Goal: Information Seeking & Learning: Learn about a topic

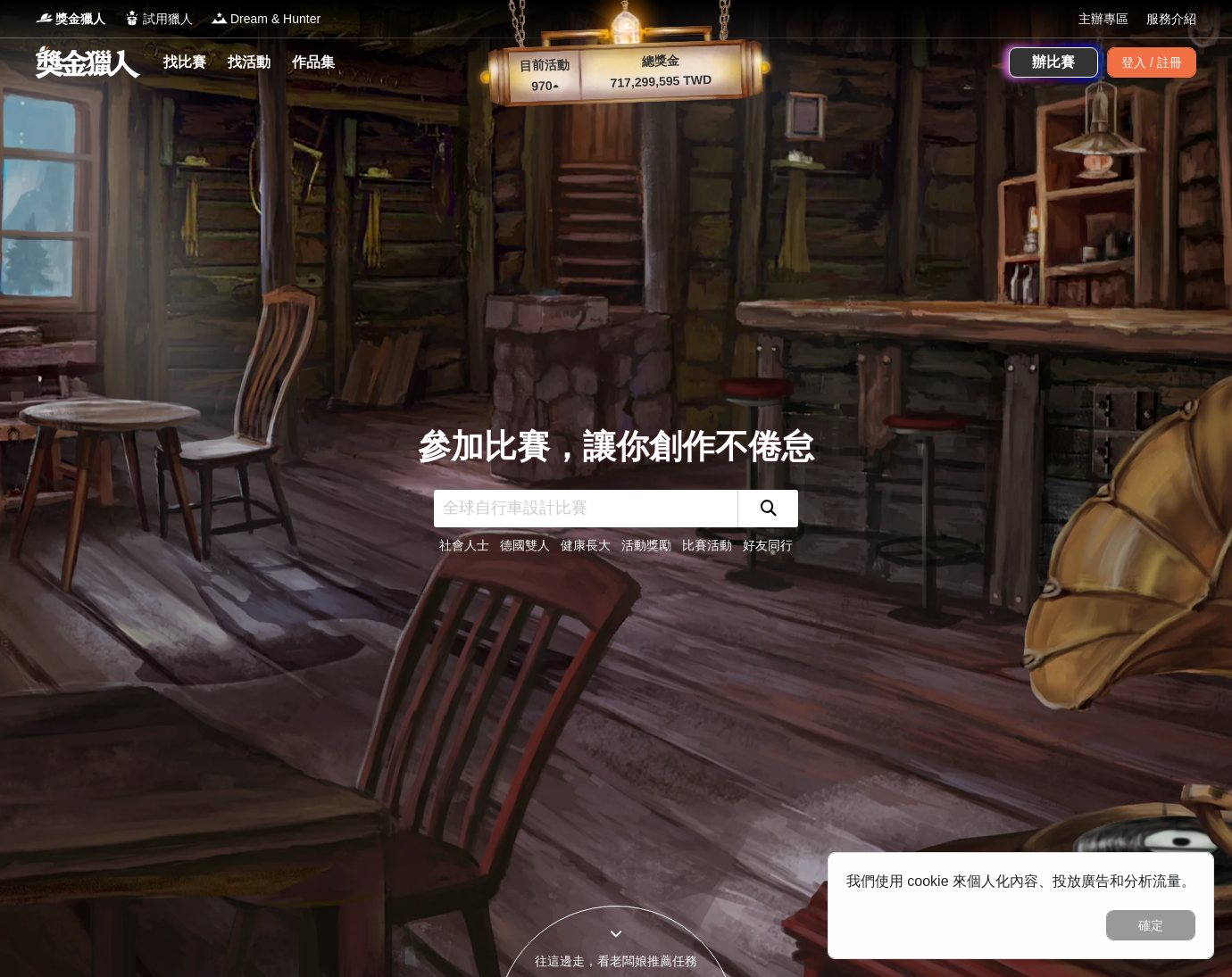
click at [160, 59] on link "找比賽" at bounding box center [185, 63] width 57 height 25
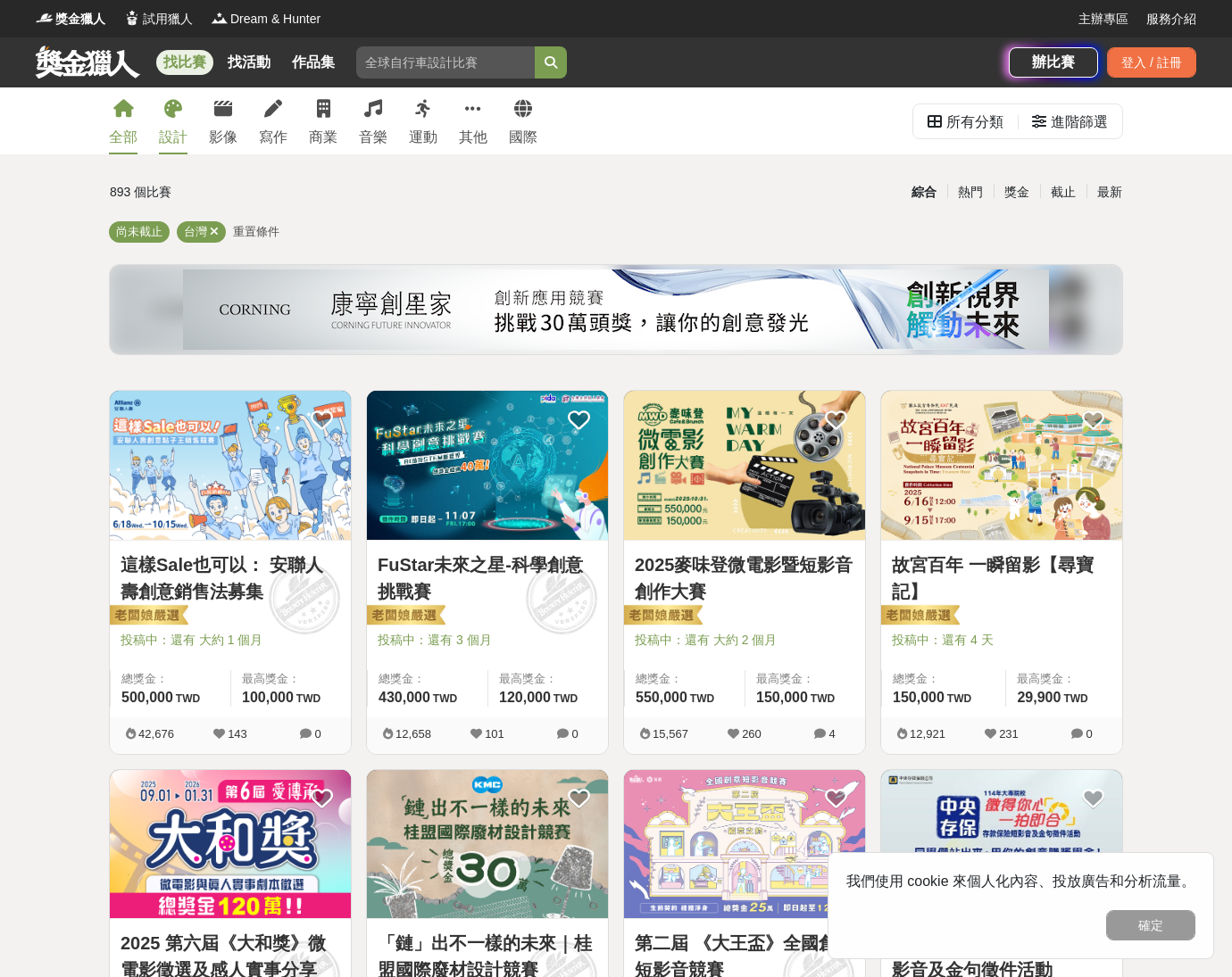
click at [163, 139] on div "設計" at bounding box center [173, 138] width 28 height 21
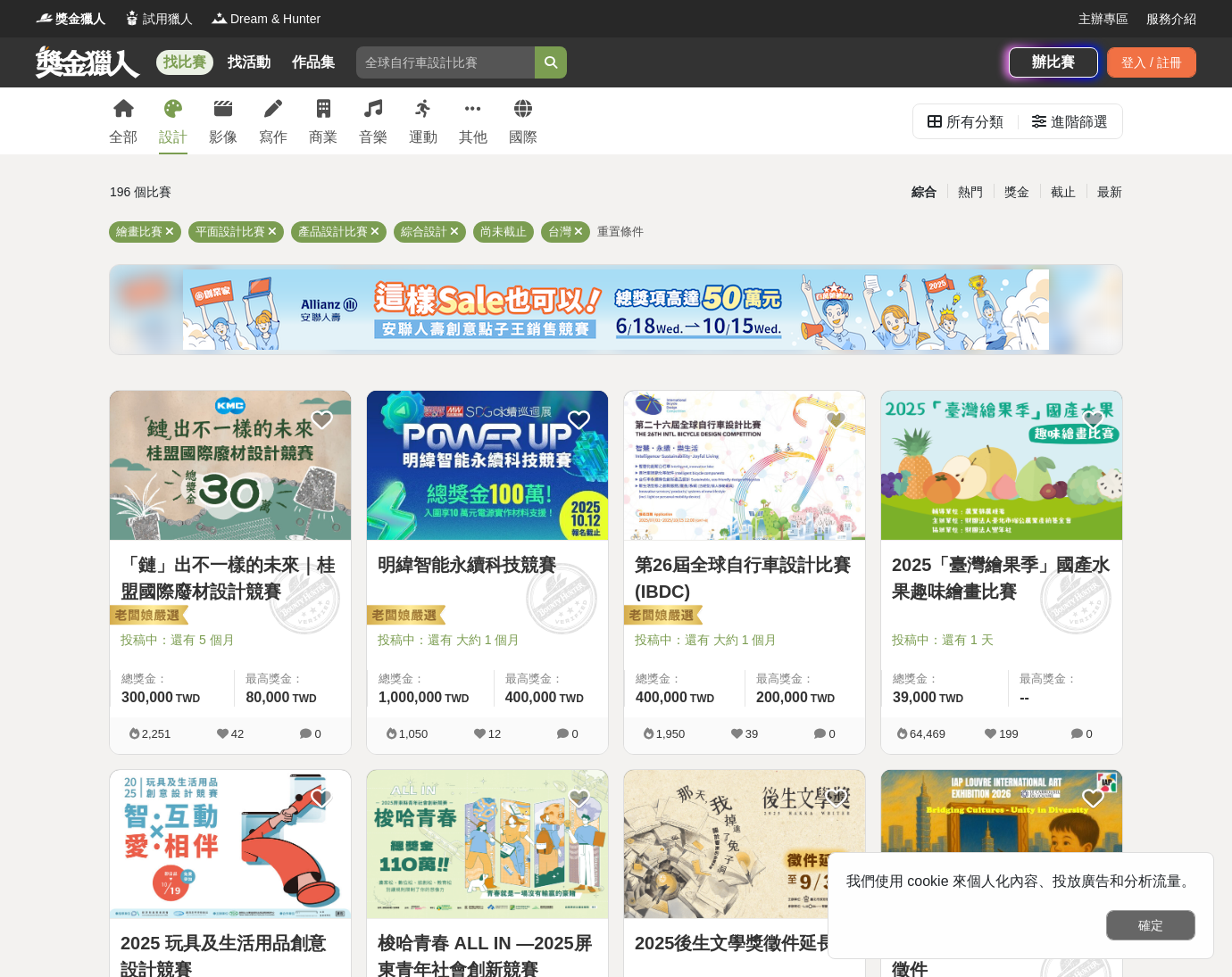
click at [1140, 930] on button "確定" at bounding box center [1150, 925] width 89 height 30
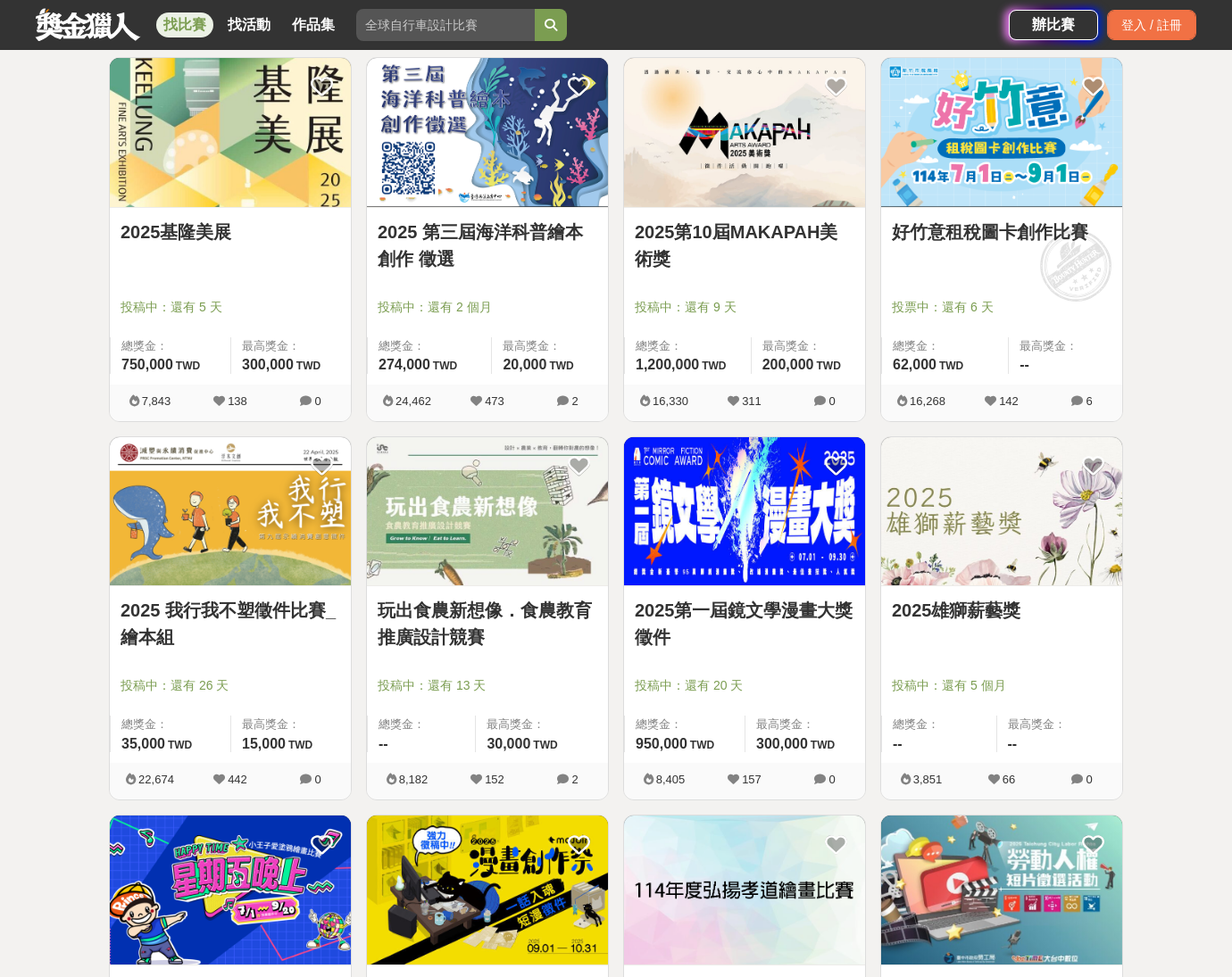
scroll to position [1552, 0]
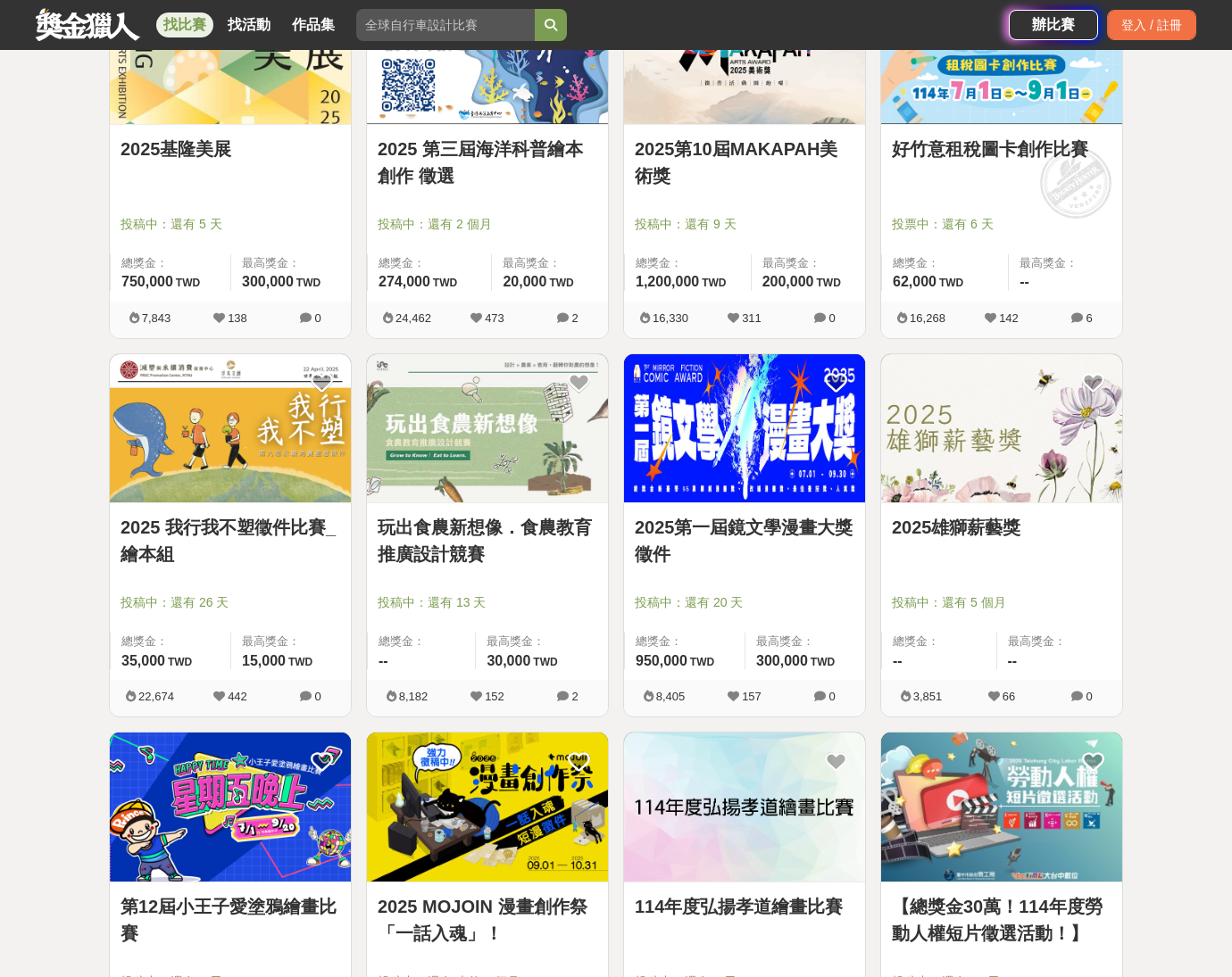
drag, startPoint x: 542, startPoint y: 463, endPoint x: 517, endPoint y: 465, distance: 25.1
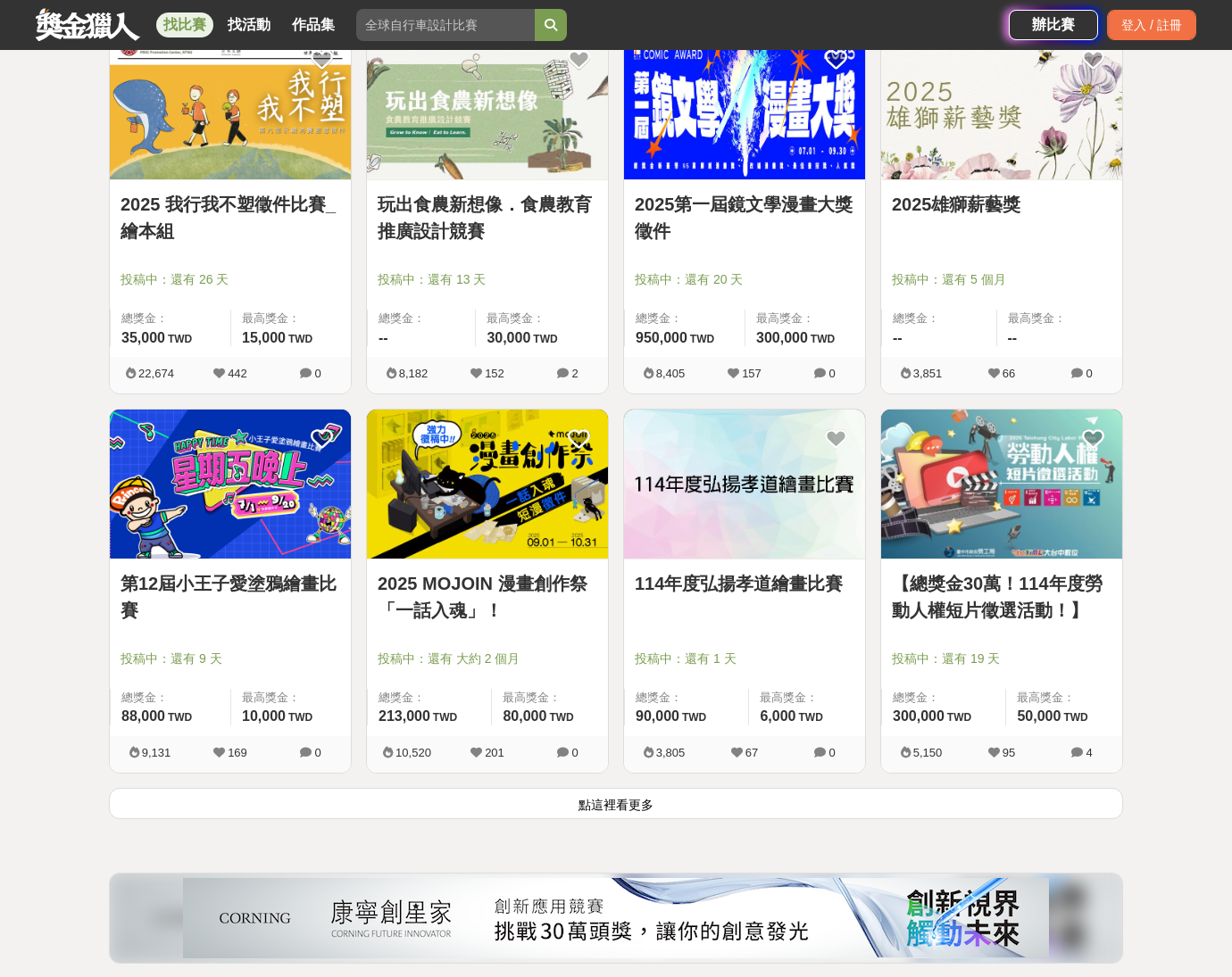
scroll to position [1980, 0]
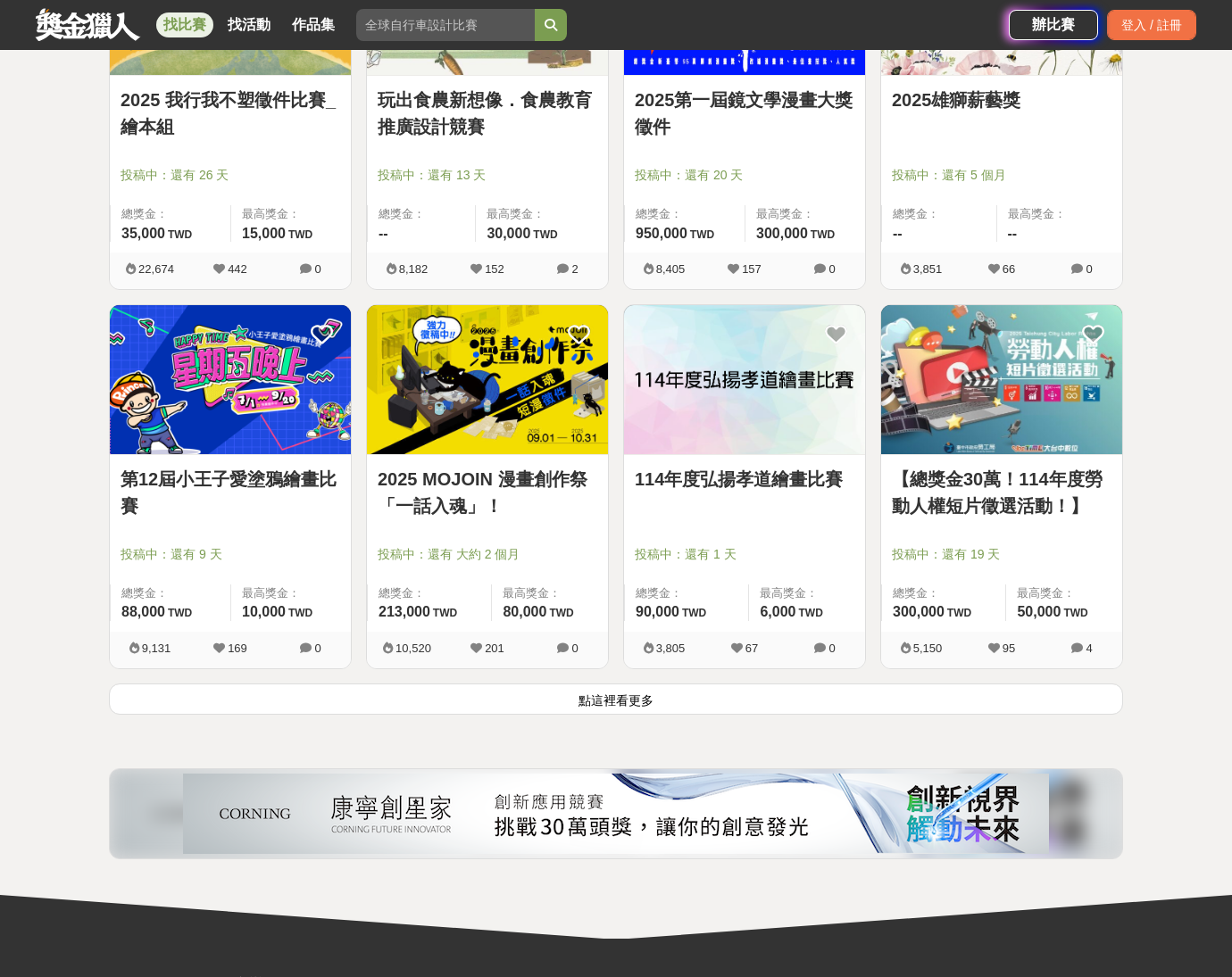
click at [642, 699] on button "點這裡看更多" at bounding box center [616, 700] width 1014 height 31
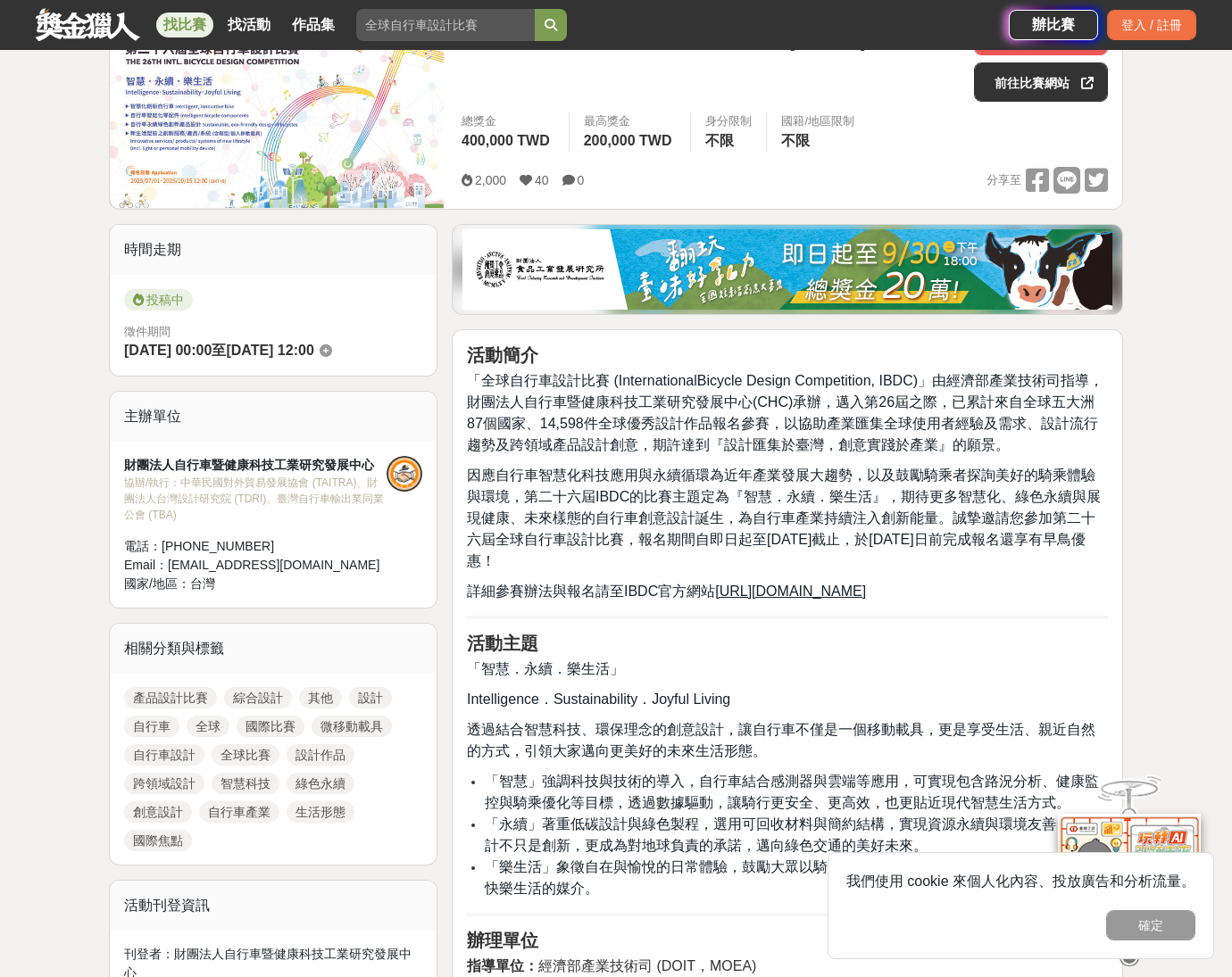
scroll to position [275, 0]
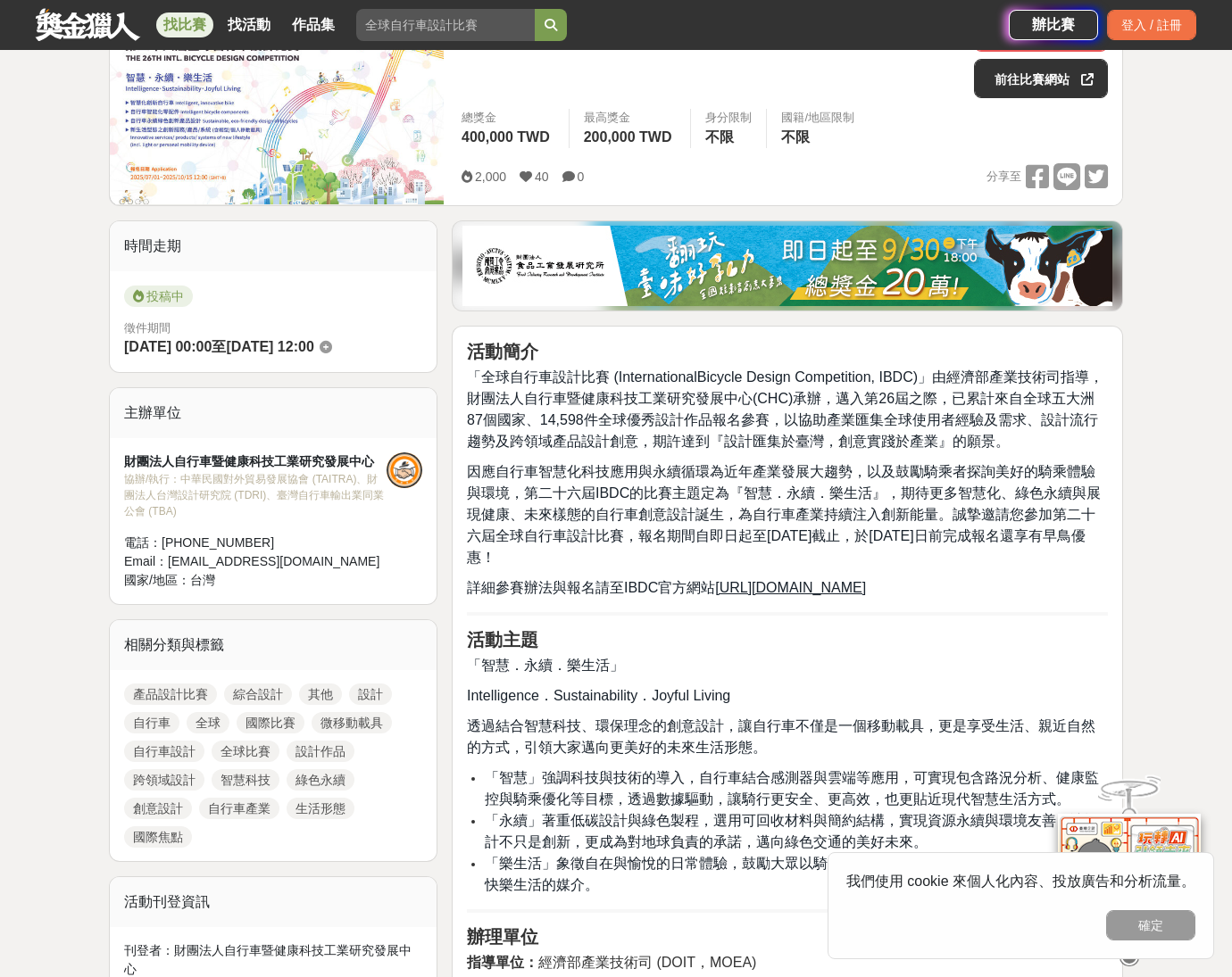
click at [1154, 922] on button "確定" at bounding box center [1150, 925] width 89 height 30
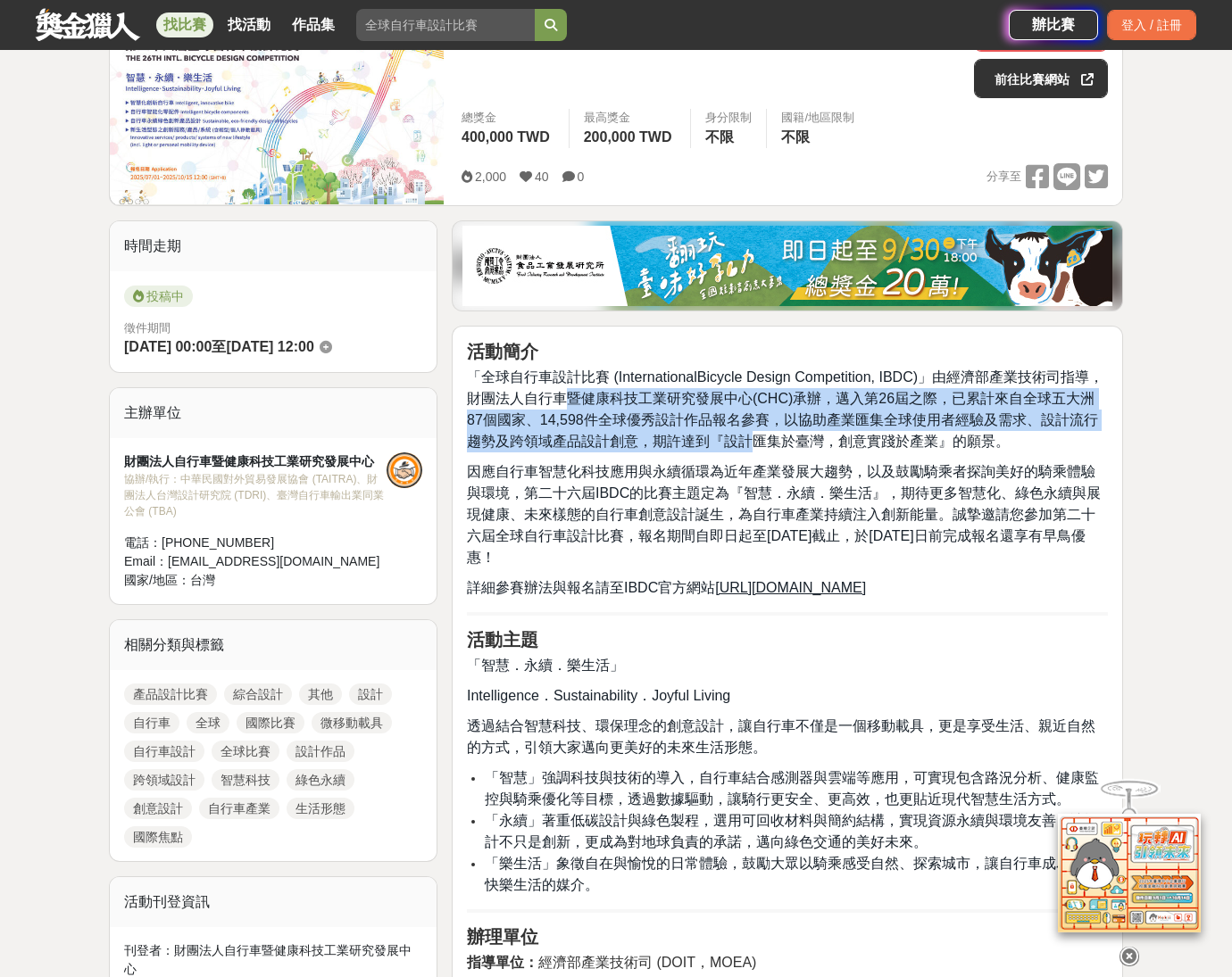
drag, startPoint x: 595, startPoint y: 398, endPoint x: 753, endPoint y: 442, distance: 164.0
click at [753, 442] on span "「全球自行車設計比賽 (InternationalBicycle Design Competition, IBDC)」由經濟部產業技術司指導，財團法人自行車暨…" at bounding box center [785, 408] width 636 height 79
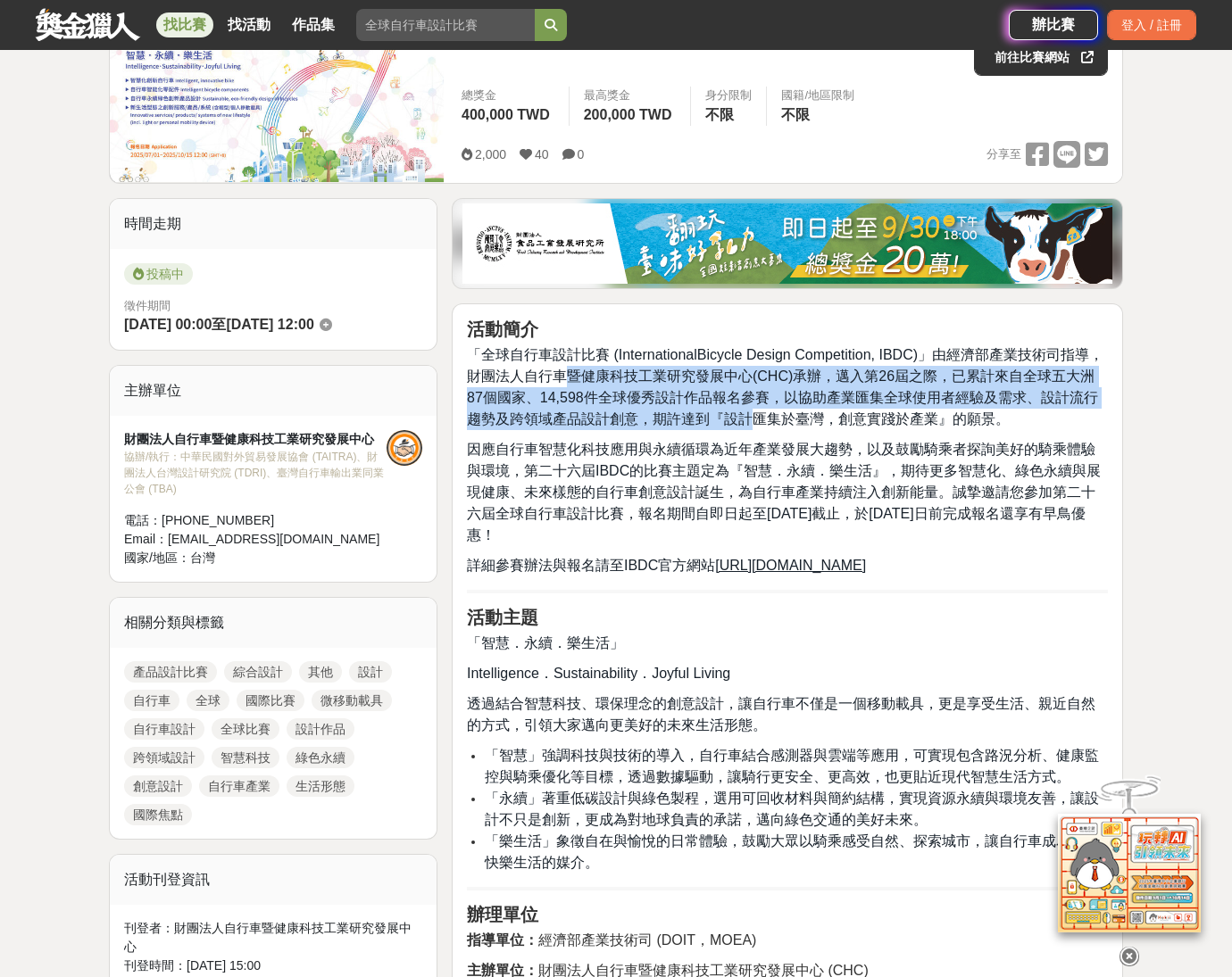
scroll to position [338, 0]
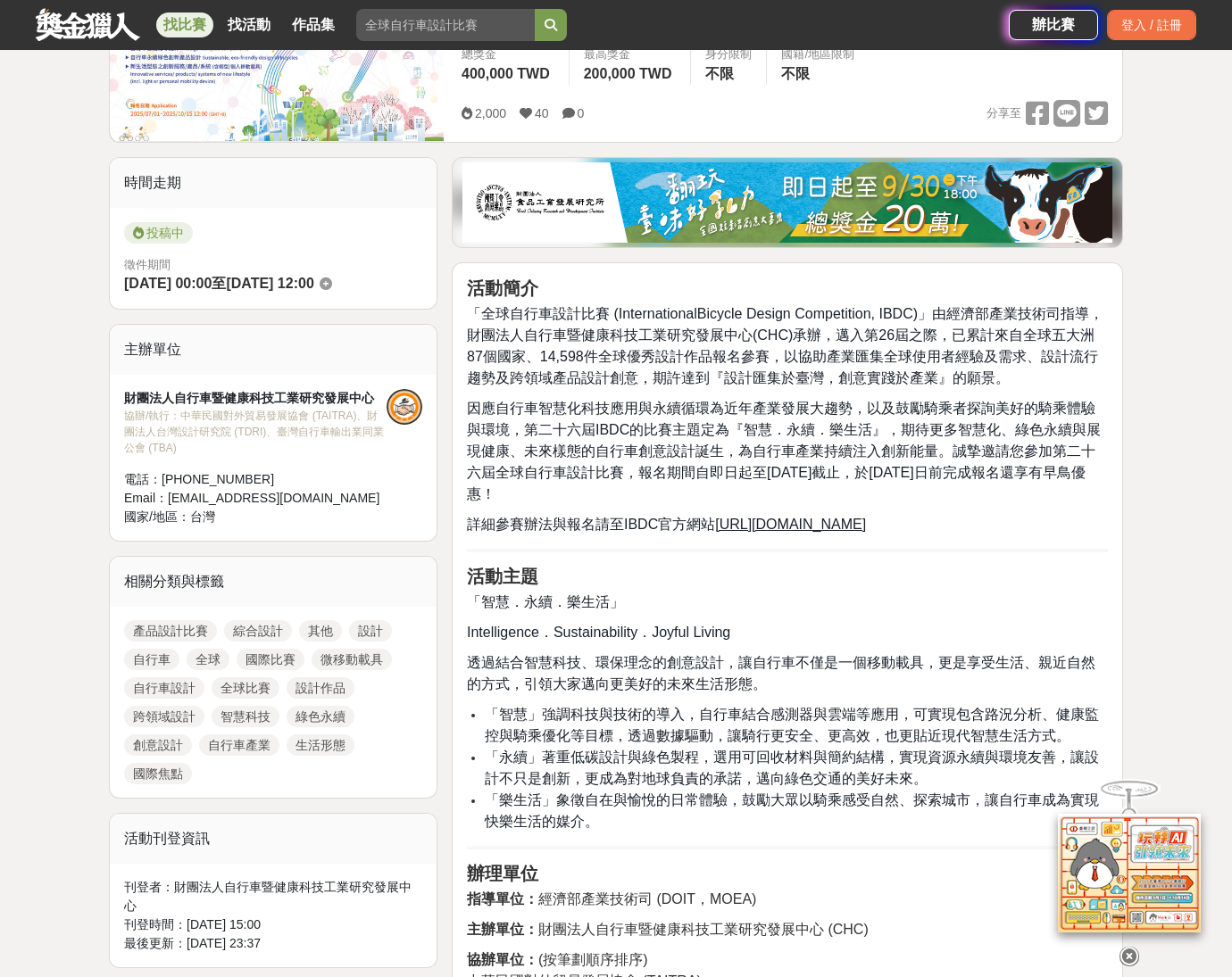
click at [753, 440] on p "因應自行車智慧化科技應用與永續循環為近年產業發展大趨勢，以及鼓勵騎乘者探詢美好的騎乘體驗與環境，第二十六屆IBDC的比賽主題定為『智慧．永續．樂生活』，期待更…" at bounding box center [787, 451] width 641 height 107
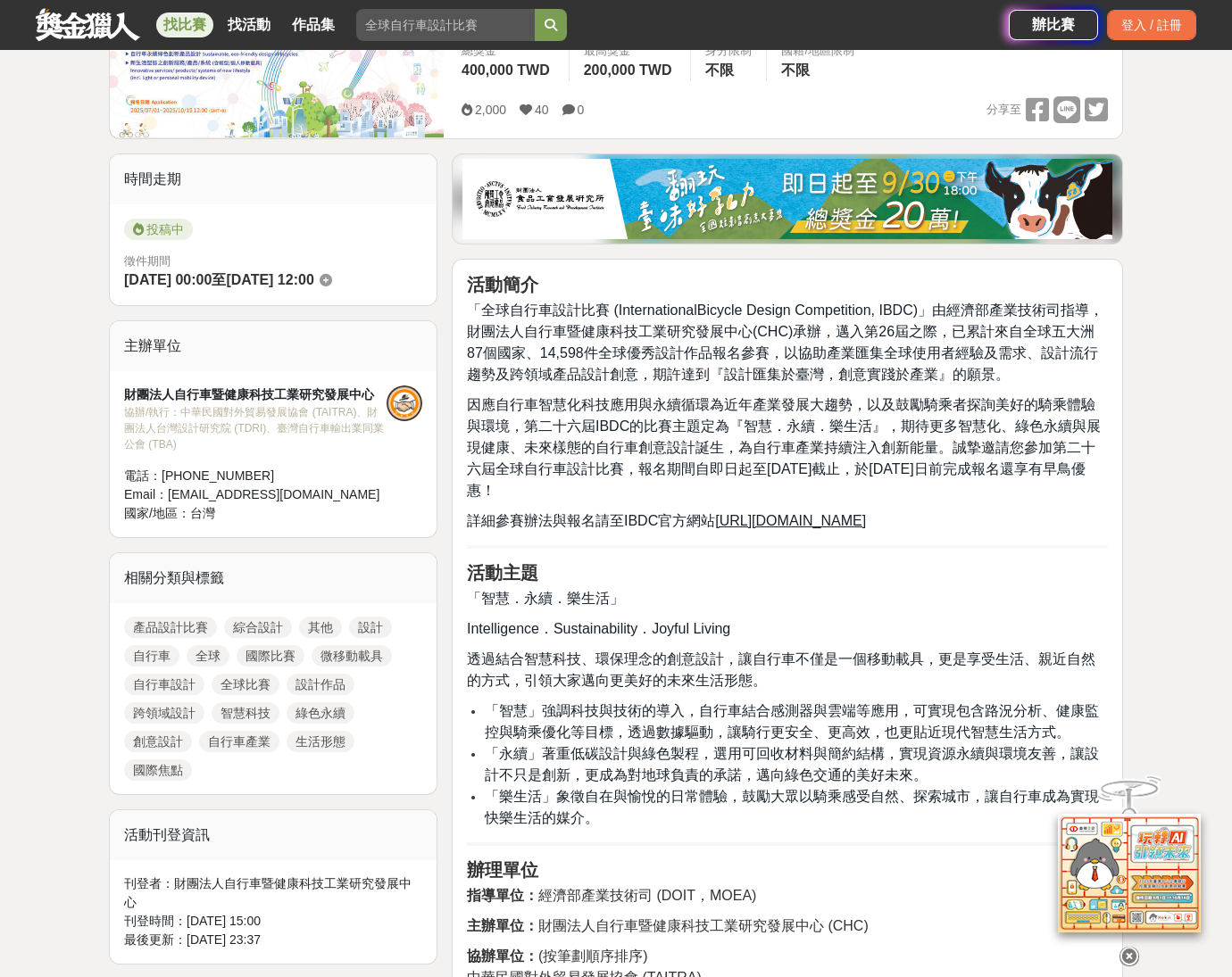
scroll to position [364, 0]
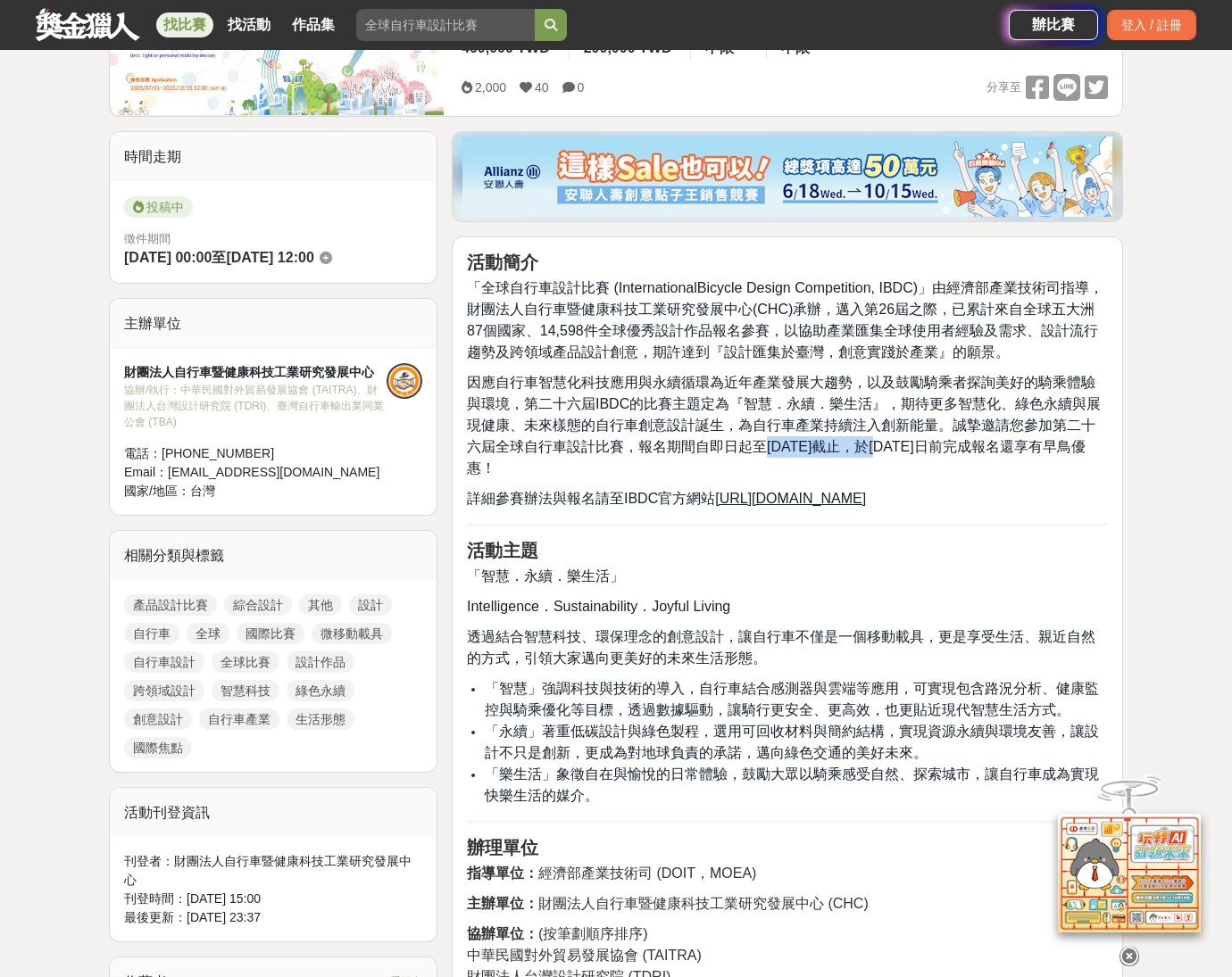
drag, startPoint x: 763, startPoint y: 446, endPoint x: 874, endPoint y: 448, distance: 111.0
click at [874, 448] on span "因應自行車智慧化科技應用與永續循環為近年產業發展大趨勢，以及鼓勵騎乘者探詢美好的騎乘體驗與環境，第二十六屆IBDC的比賽主題定為『智慧．永續．樂生活』，期待更…" at bounding box center [784, 425] width 634 height 101
click at [872, 444] on span "因應自行車智慧化科技應用與永續循環為近年產業發展大趨勢，以及鼓勵騎乘者探詢美好的騎乘體驗與環境，第二十六屆IBDC的比賽主題定為『智慧．永續．樂生活』，期待更…" at bounding box center [784, 425] width 634 height 101
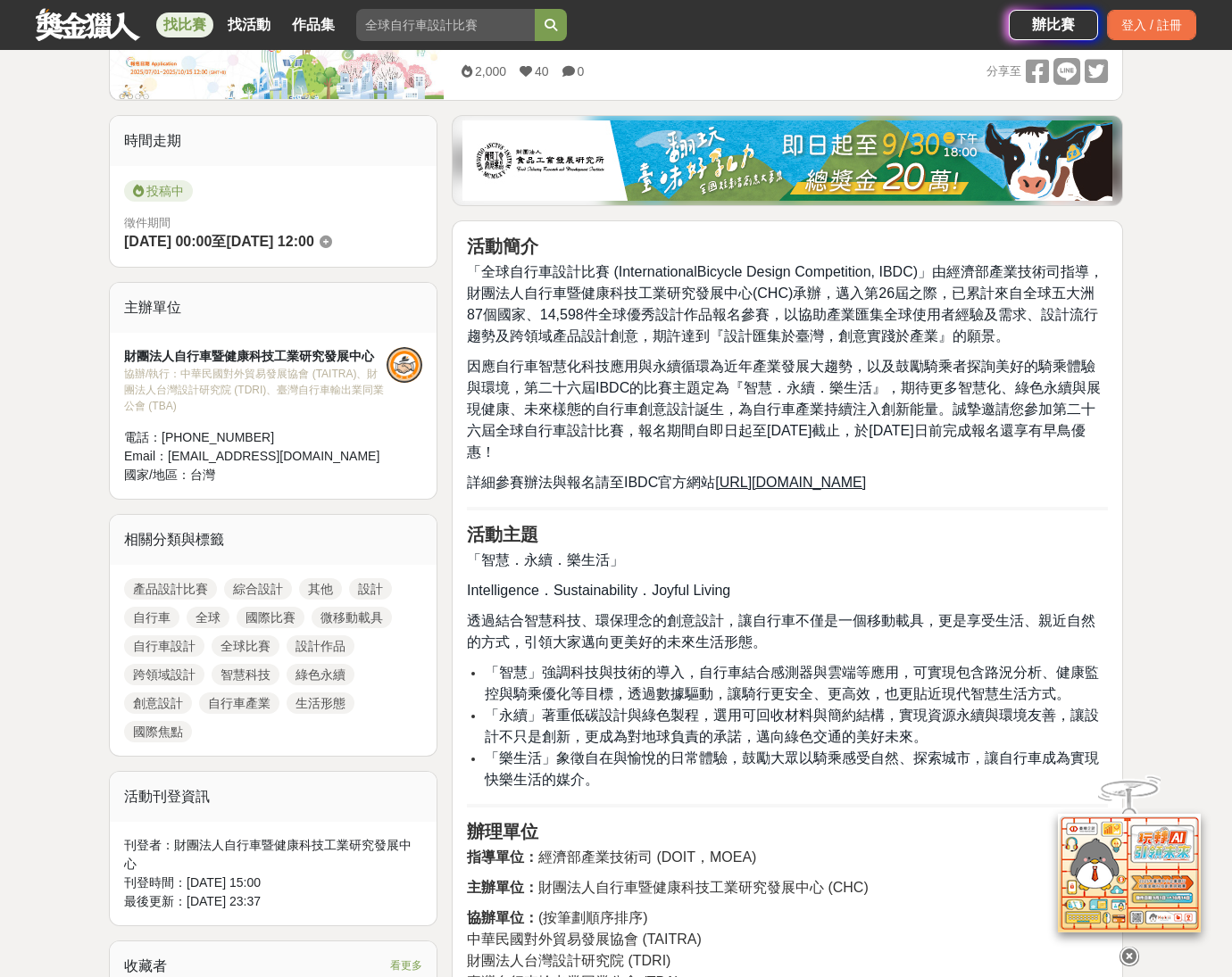
scroll to position [401, 0]
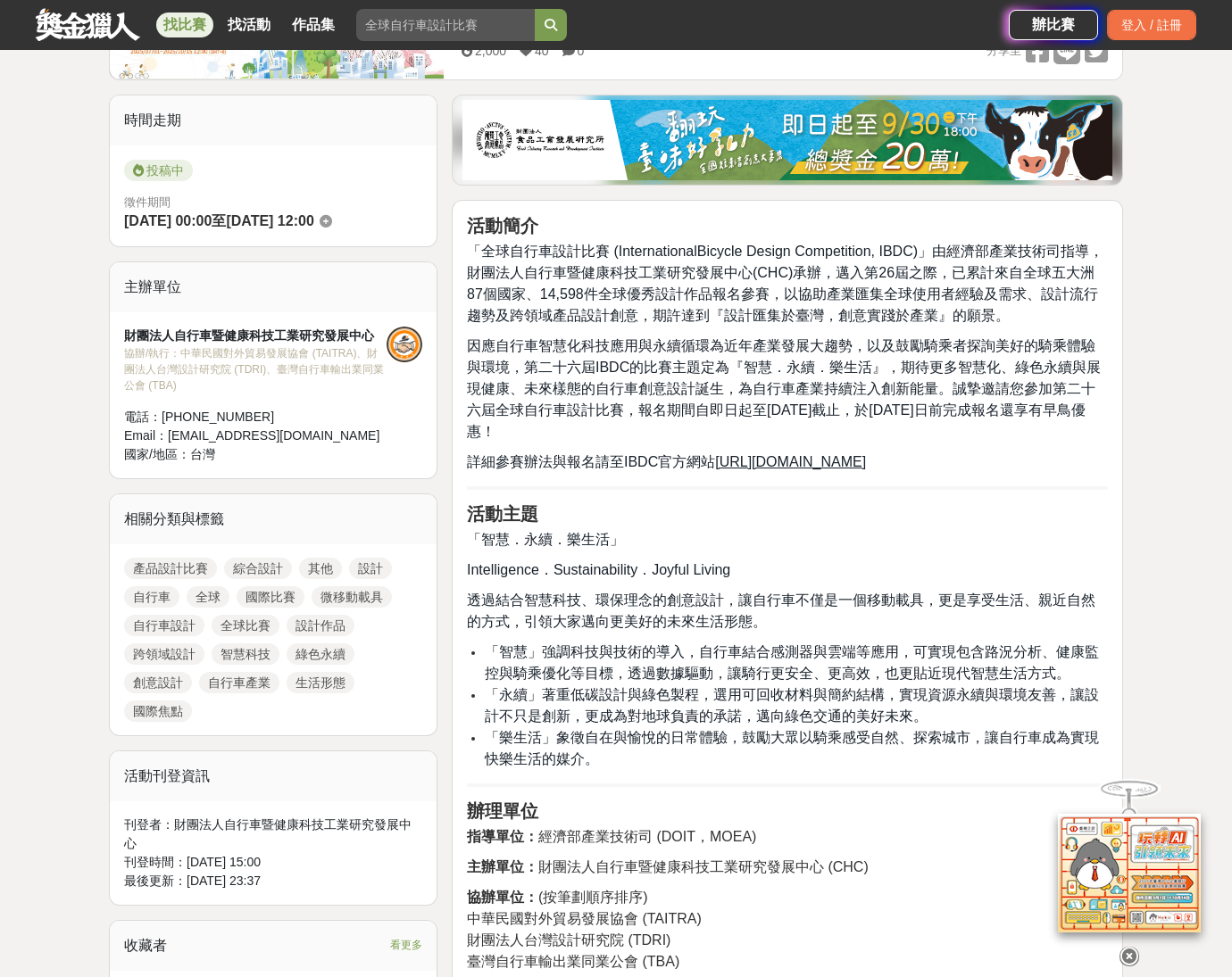
click at [906, 452] on p "詳細參賽辦法與報名請至IBDC官方網站 http://ibdc.tbnet.org.tw" at bounding box center [787, 462] width 641 height 21
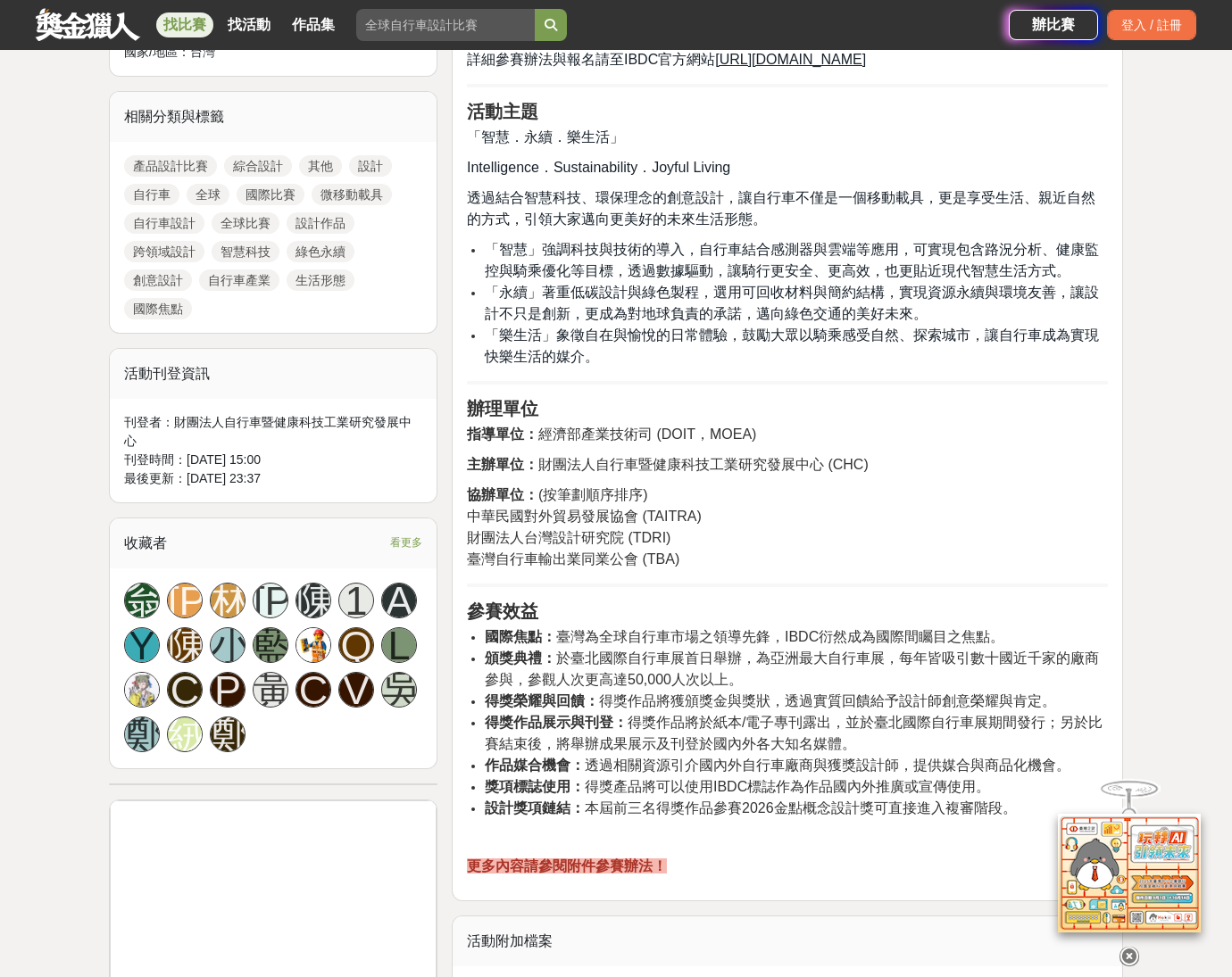
scroll to position [1022, 0]
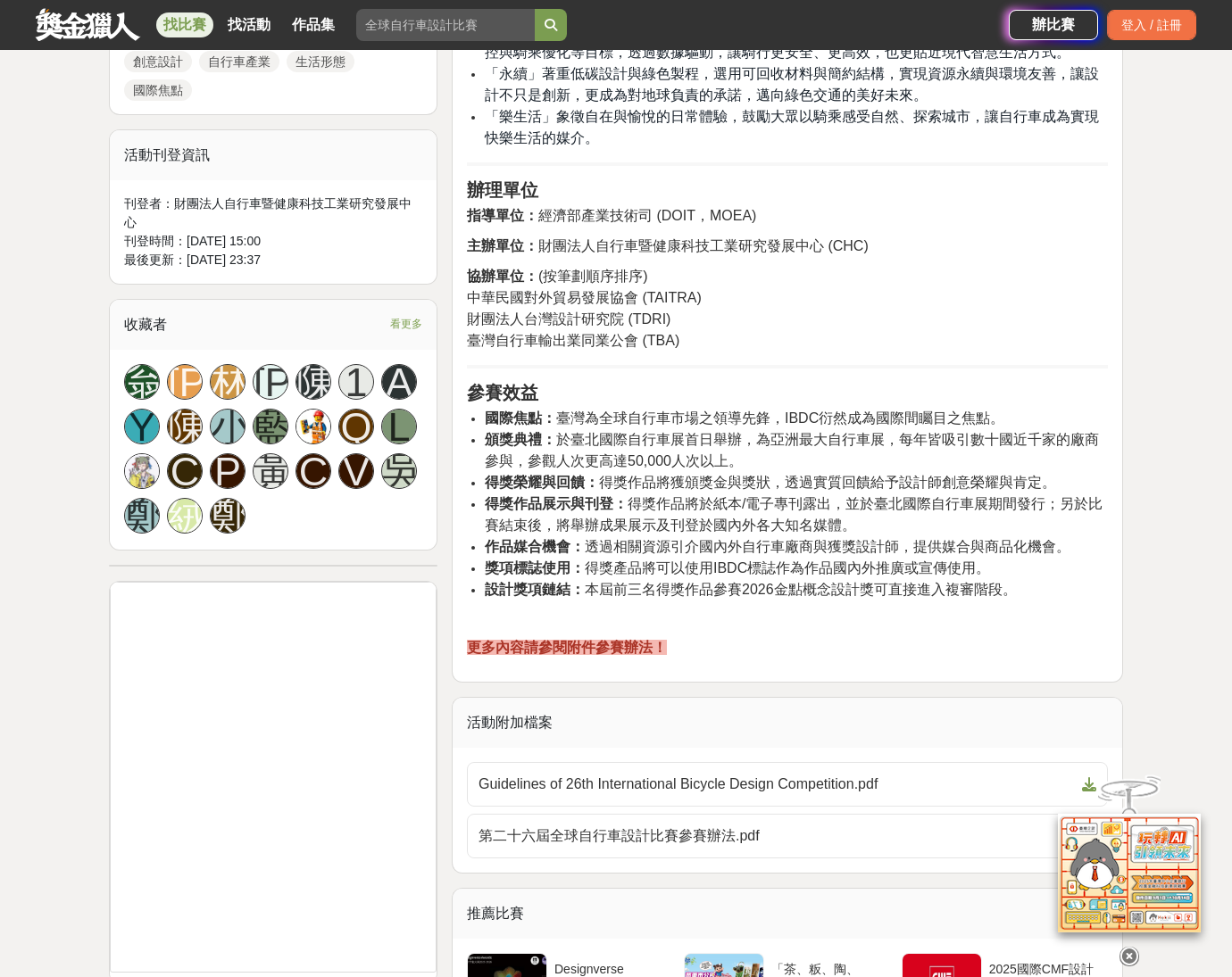
click at [794, 634] on div "活動簡介 「全球自行車設計比賽 (InternationalBicycle Design Competition, IBDC)」由經濟部產業技術司指導，財團法…" at bounding box center [787, 126] width 641 height 1065
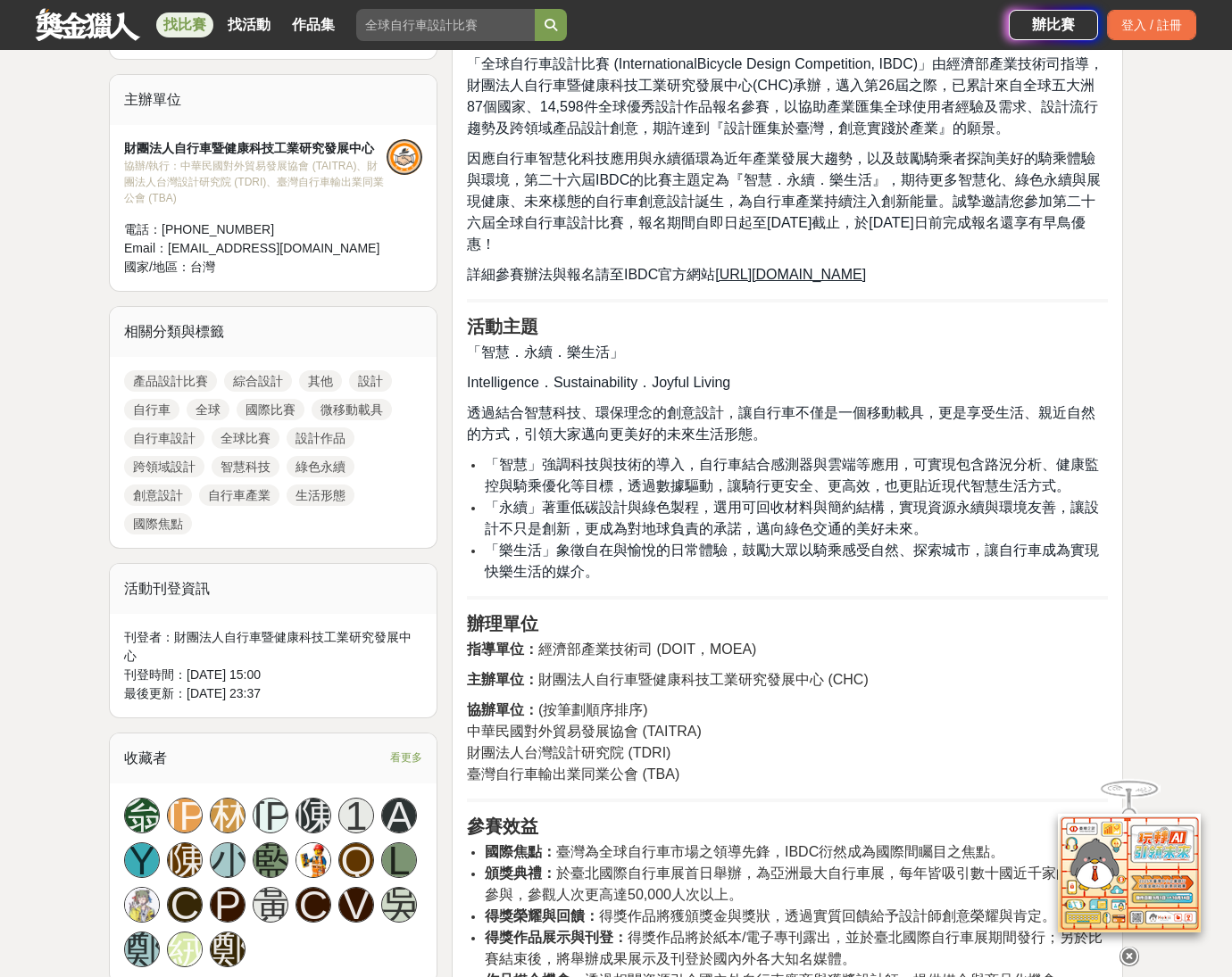
scroll to position [454, 0]
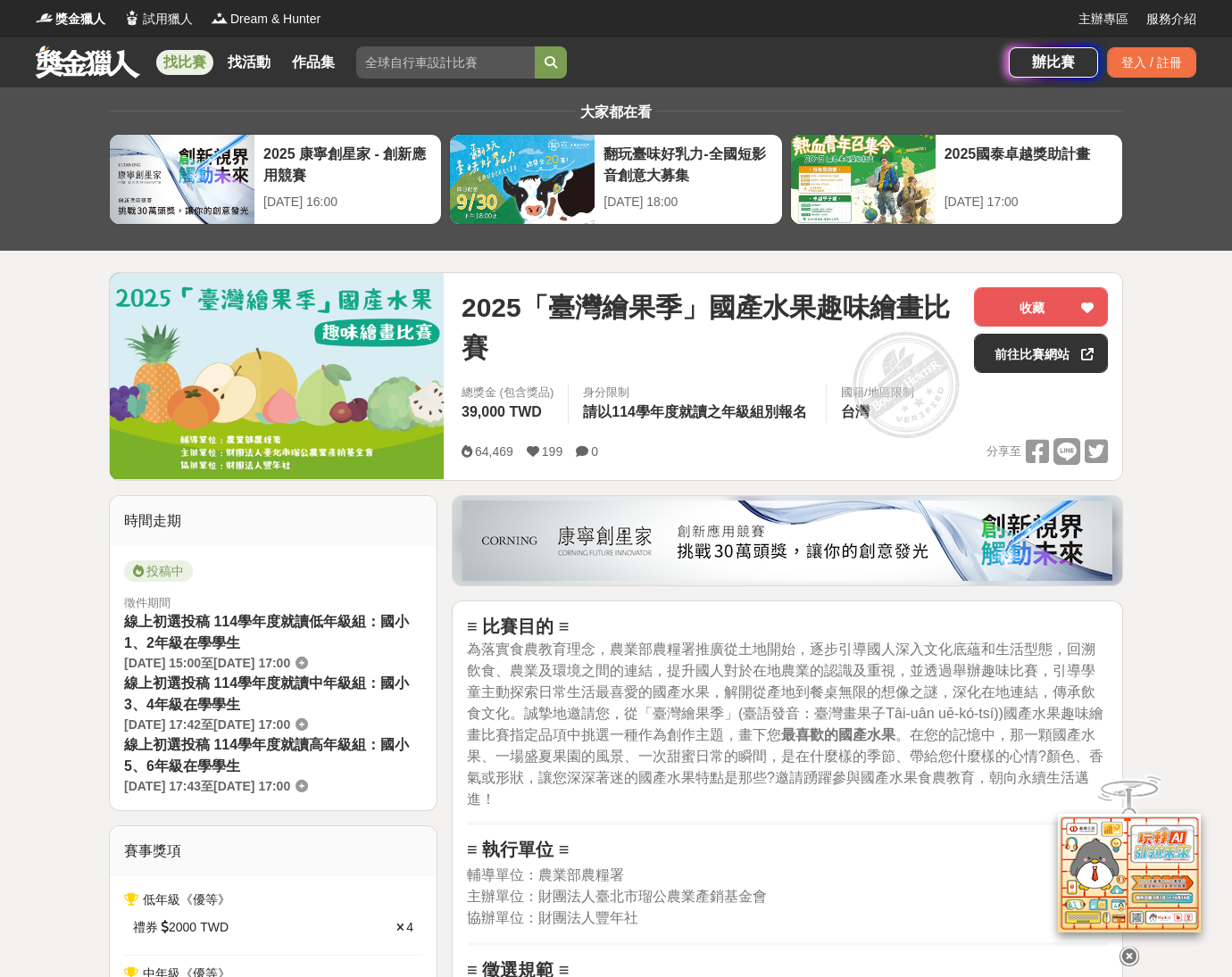
scroll to position [4, 0]
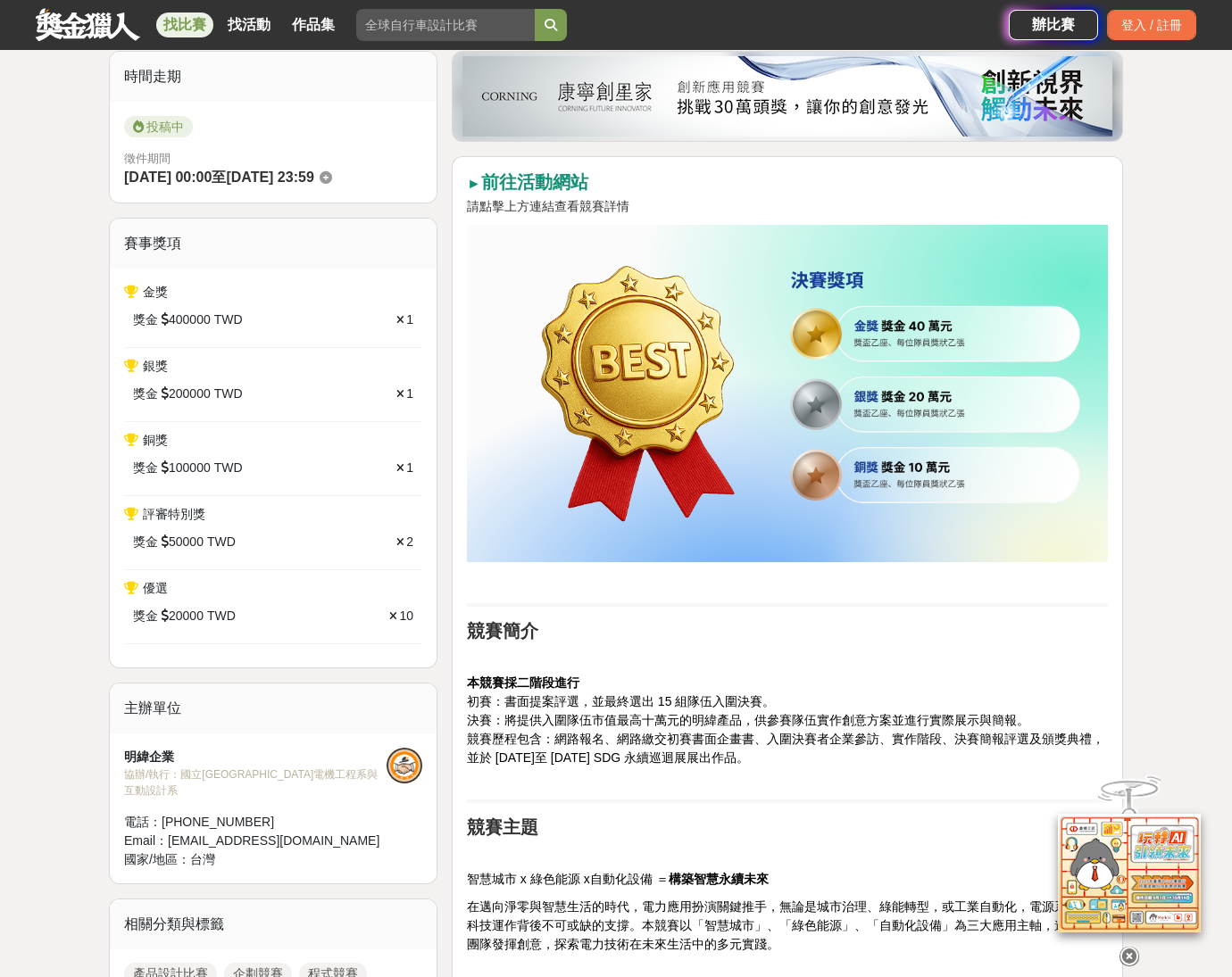
scroll to position [629, 0]
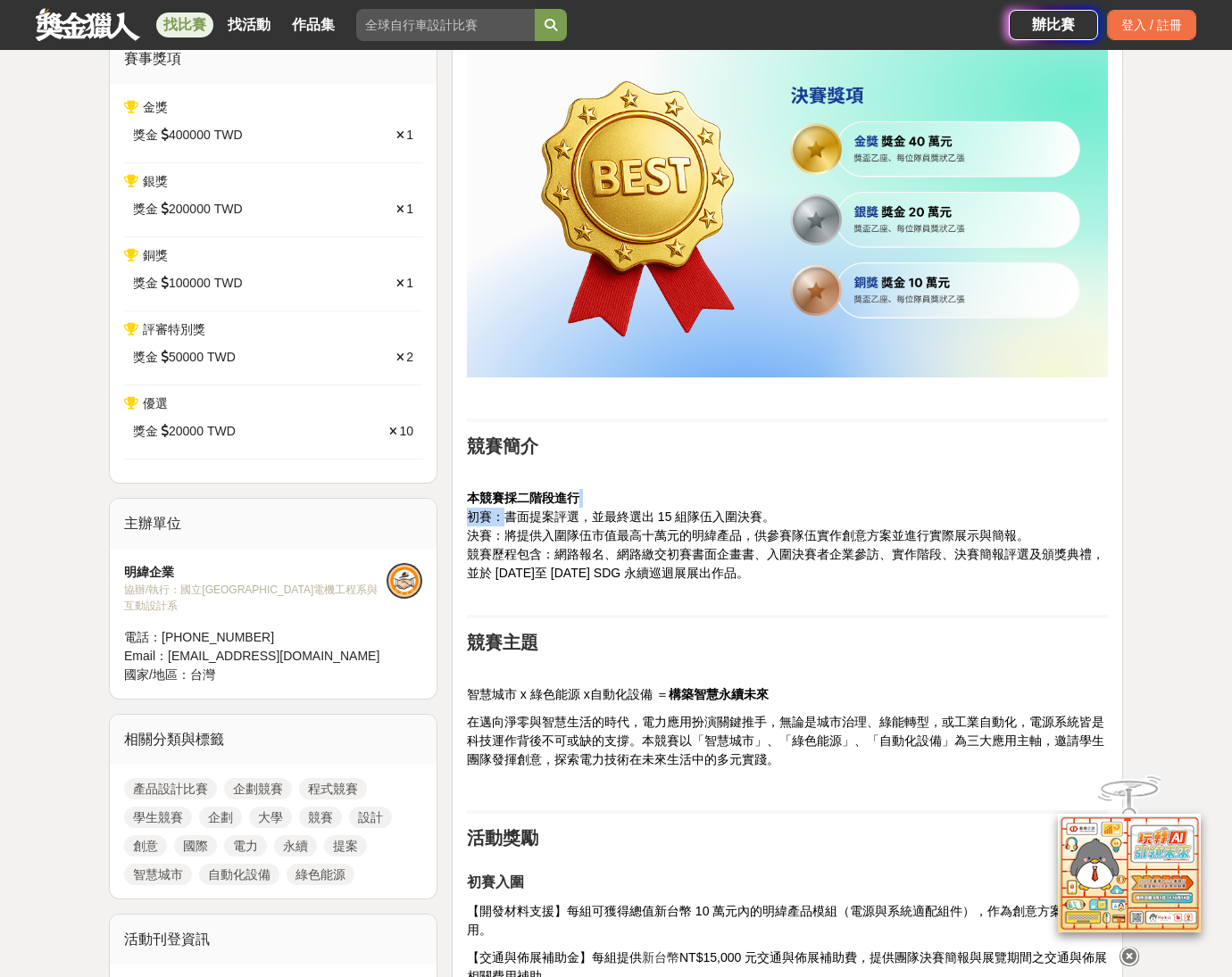
drag, startPoint x: 518, startPoint y: 515, endPoint x: 778, endPoint y: 500, distance: 260.4
click at [778, 500] on p "本競賽採二階段進行 初賽：書面提案評選，並最終選出 15 組隊伍入圍決賽。 決賽：將提供入圍隊伍市值最高十萬元的明緯產品，供參賽隊伍實作創意方案並進行實際展示…" at bounding box center [787, 545] width 641 height 112
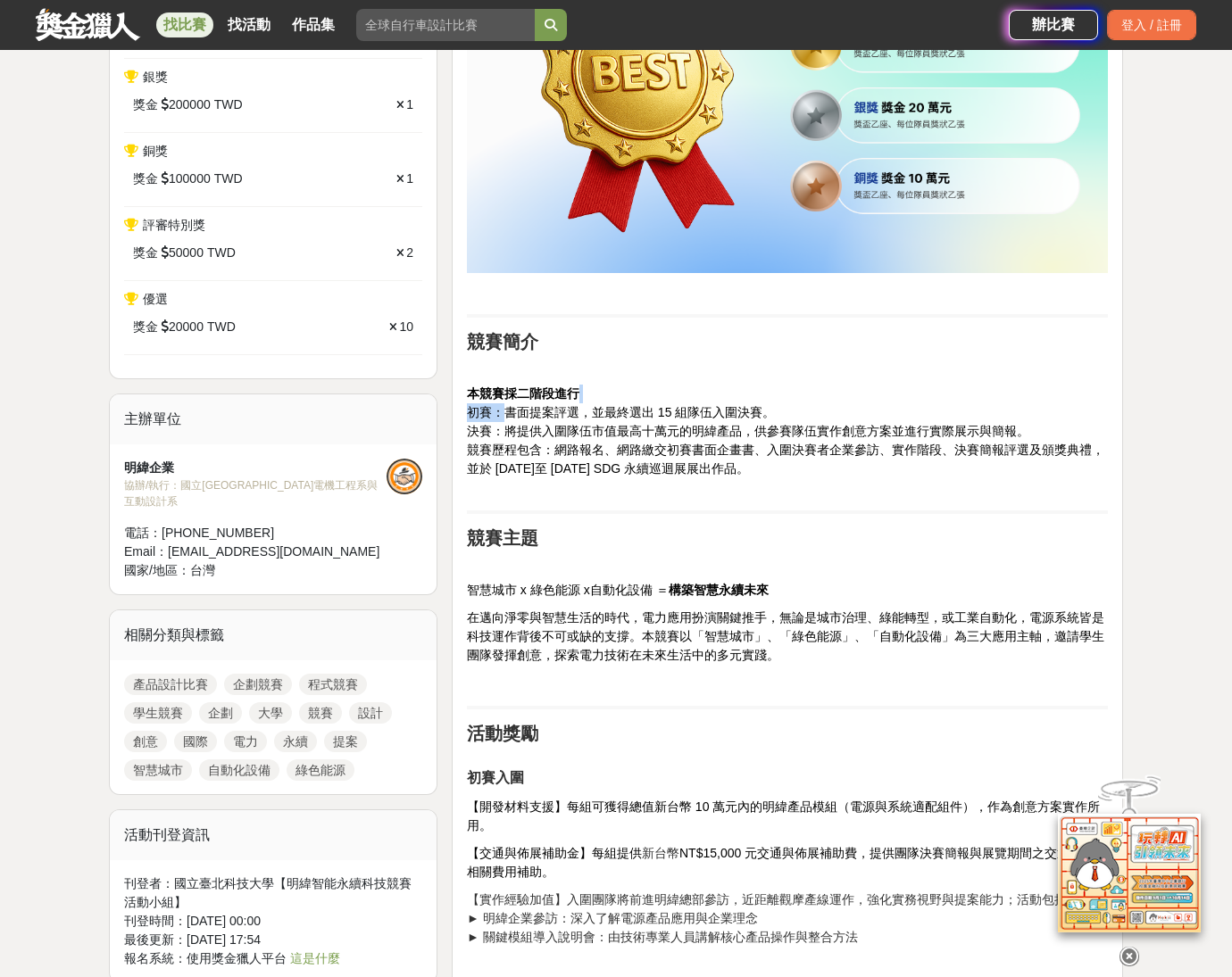
scroll to position [1047, 0]
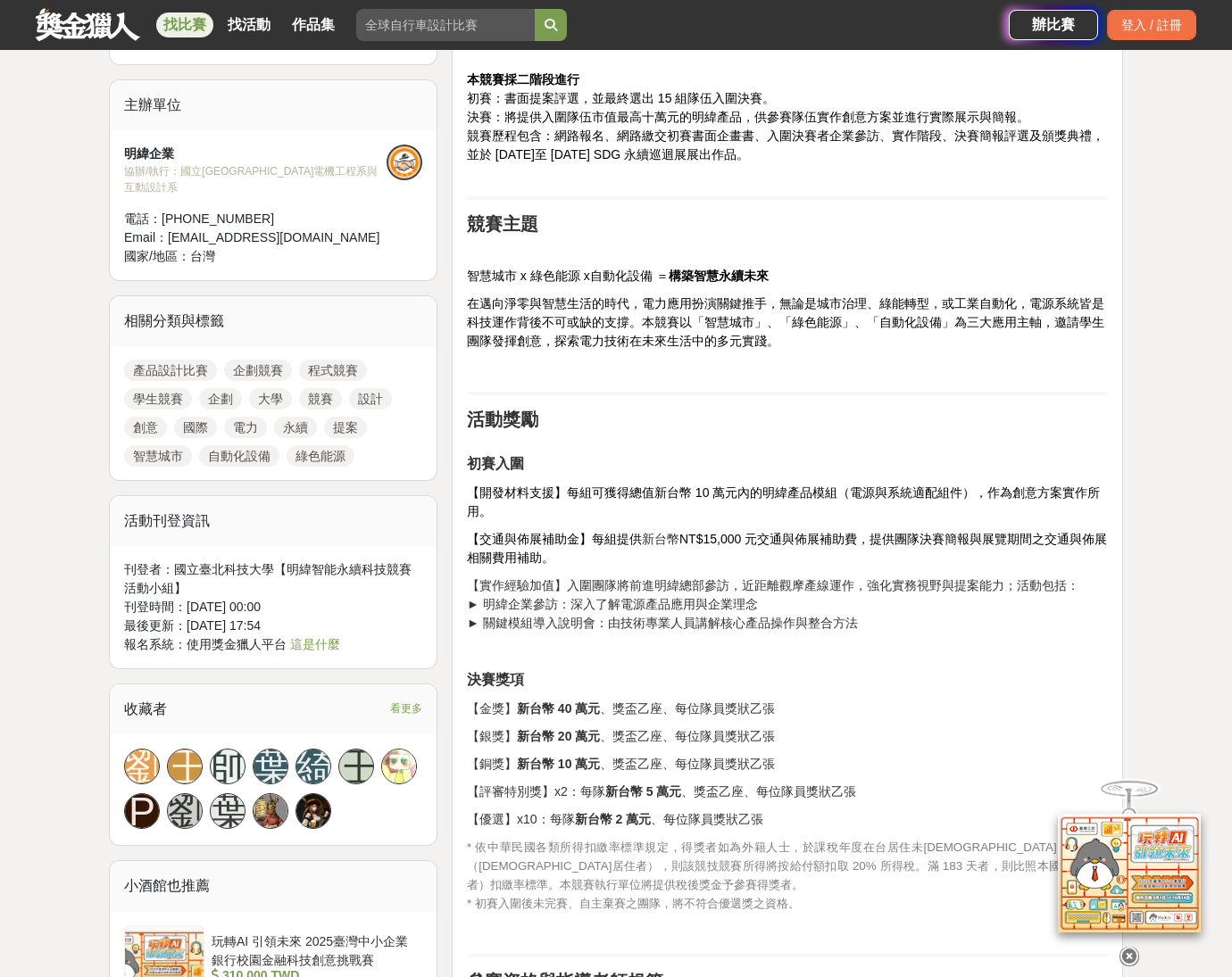
click at [725, 520] on p "【開發材料支援】每組可獲得總值新台幣 10 萬元內的明緯產品模組（電源與系統適配組件），作為創意方案實作所用。" at bounding box center [787, 502] width 641 height 37
drag, startPoint x: 643, startPoint y: 587, endPoint x: 852, endPoint y: 580, distance: 209.1
click at [852, 580] on p "【實作經驗加值】入圍團隊將前進明緯總部參訪，近距離觀摩產線運作，強化實務視野與提案能力；活動包括： ► 明緯企業參訪：深入了解電源產品應用與企業理念 ► 關鍵…" at bounding box center [787, 605] width 641 height 57
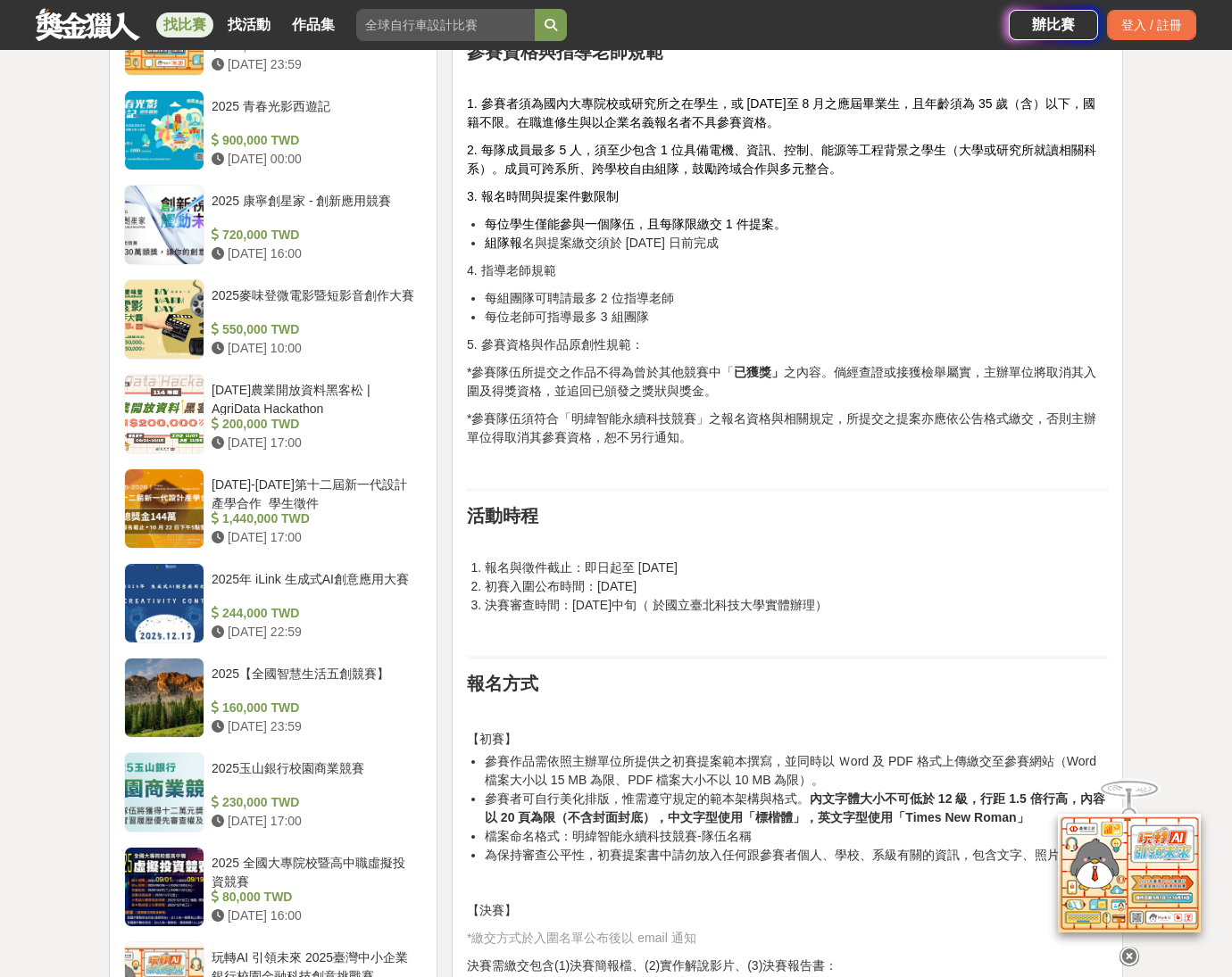
scroll to position [1944, 0]
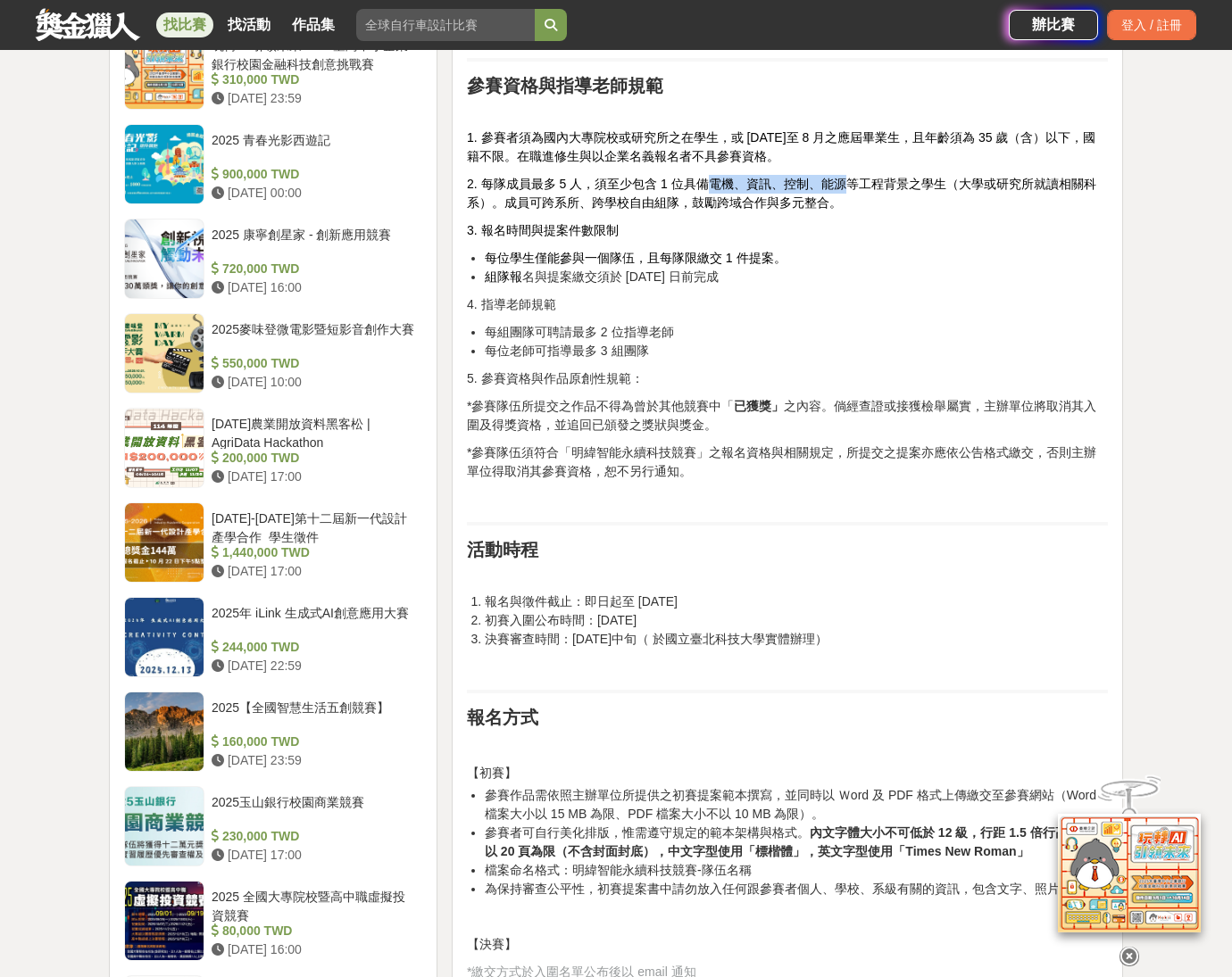
drag, startPoint x: 707, startPoint y: 185, endPoint x: 847, endPoint y: 182, distance: 140.0
click at [847, 182] on span "2. 每隊成員最多 5 人，須至少包含 1 位具備電機、資訊、控制、能源等工程背景之學生（大學或研究所就讀相關科系）。成員可跨系所、跨學校自由組隊，鼓勵跨域合…" at bounding box center [782, 193] width 629 height 33
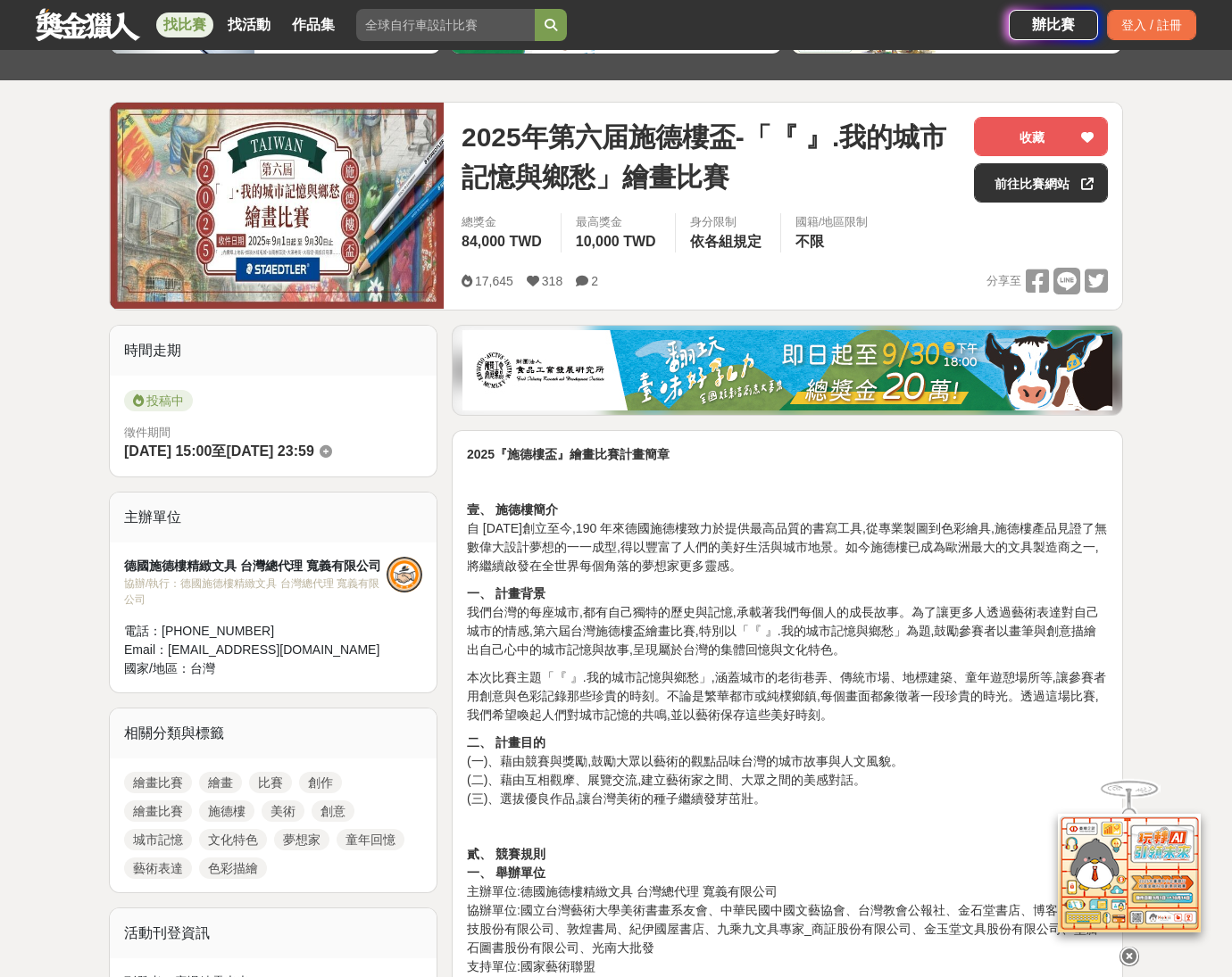
scroll to position [231, 0]
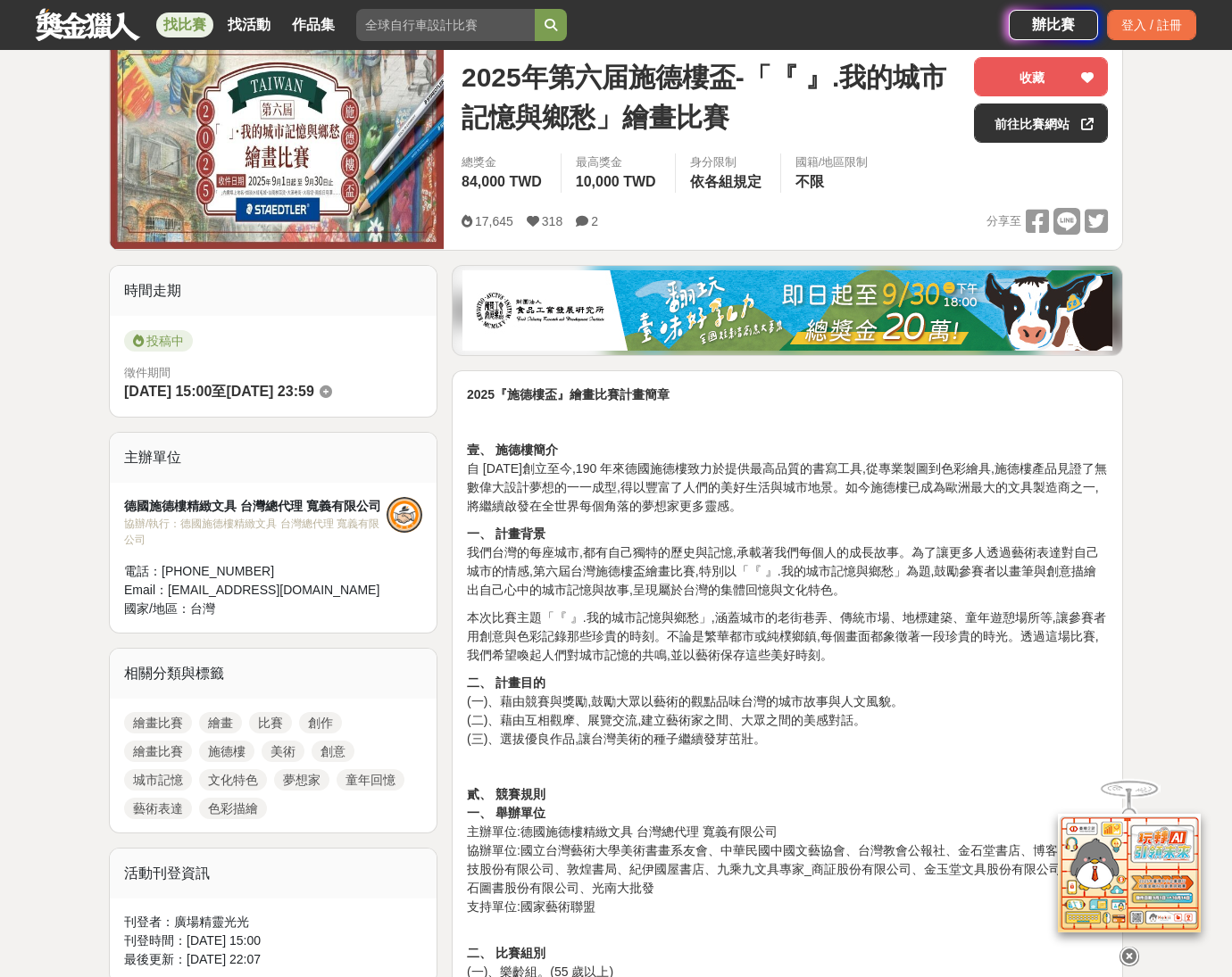
click at [1129, 955] on icon at bounding box center [1129, 944] width 20 height 20
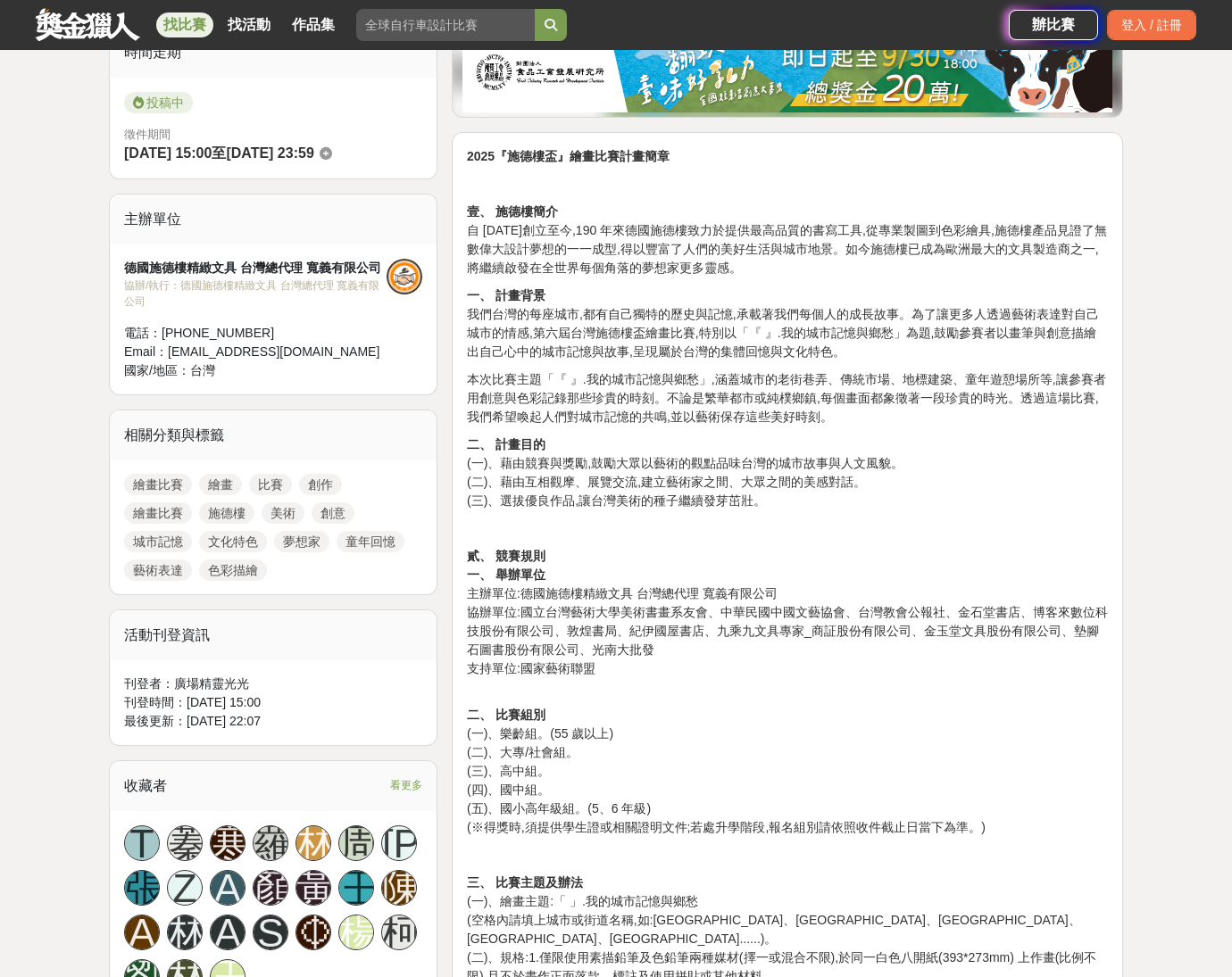
scroll to position [472, 0]
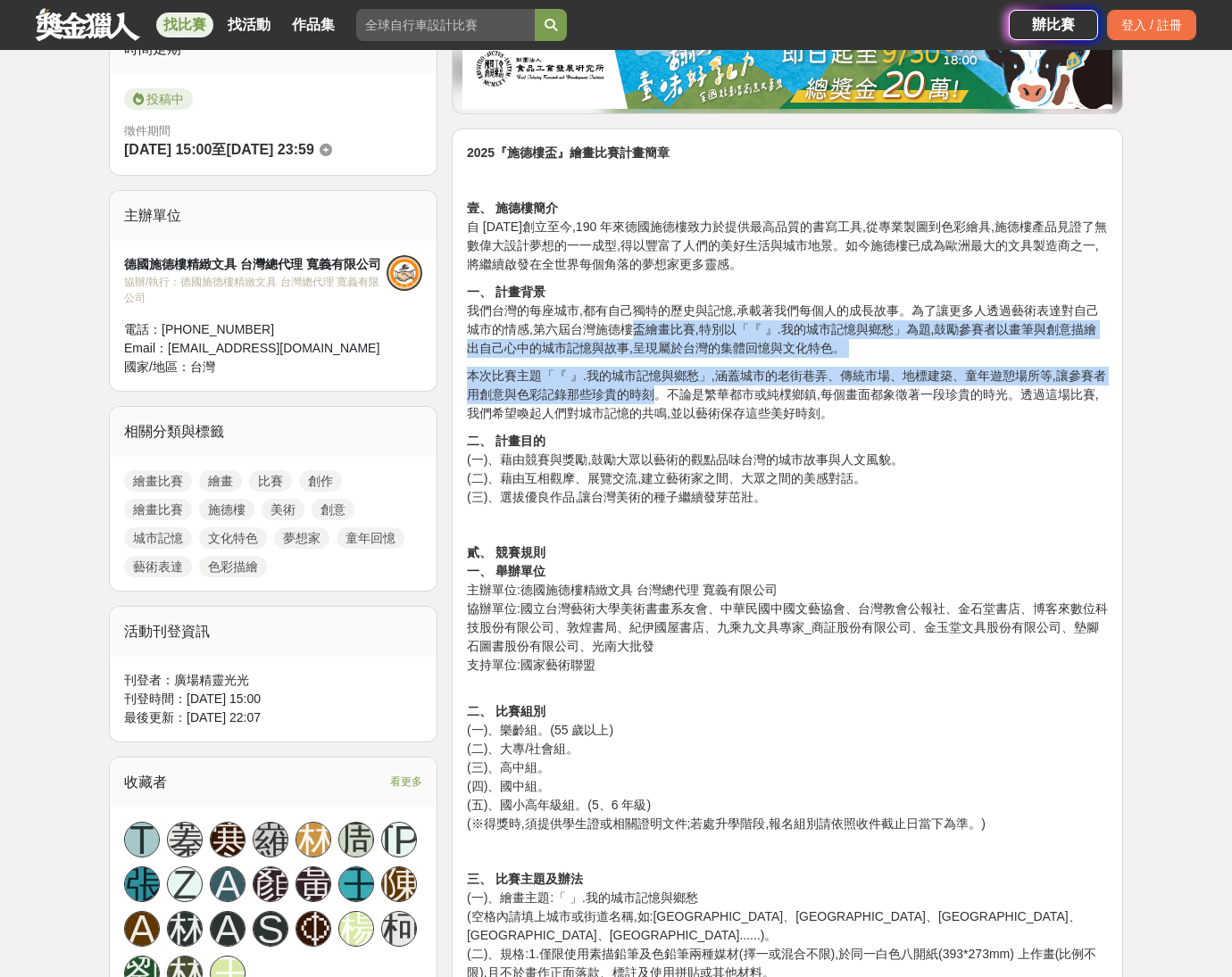
drag, startPoint x: 630, startPoint y: 319, endPoint x: 658, endPoint y: 400, distance: 85.7
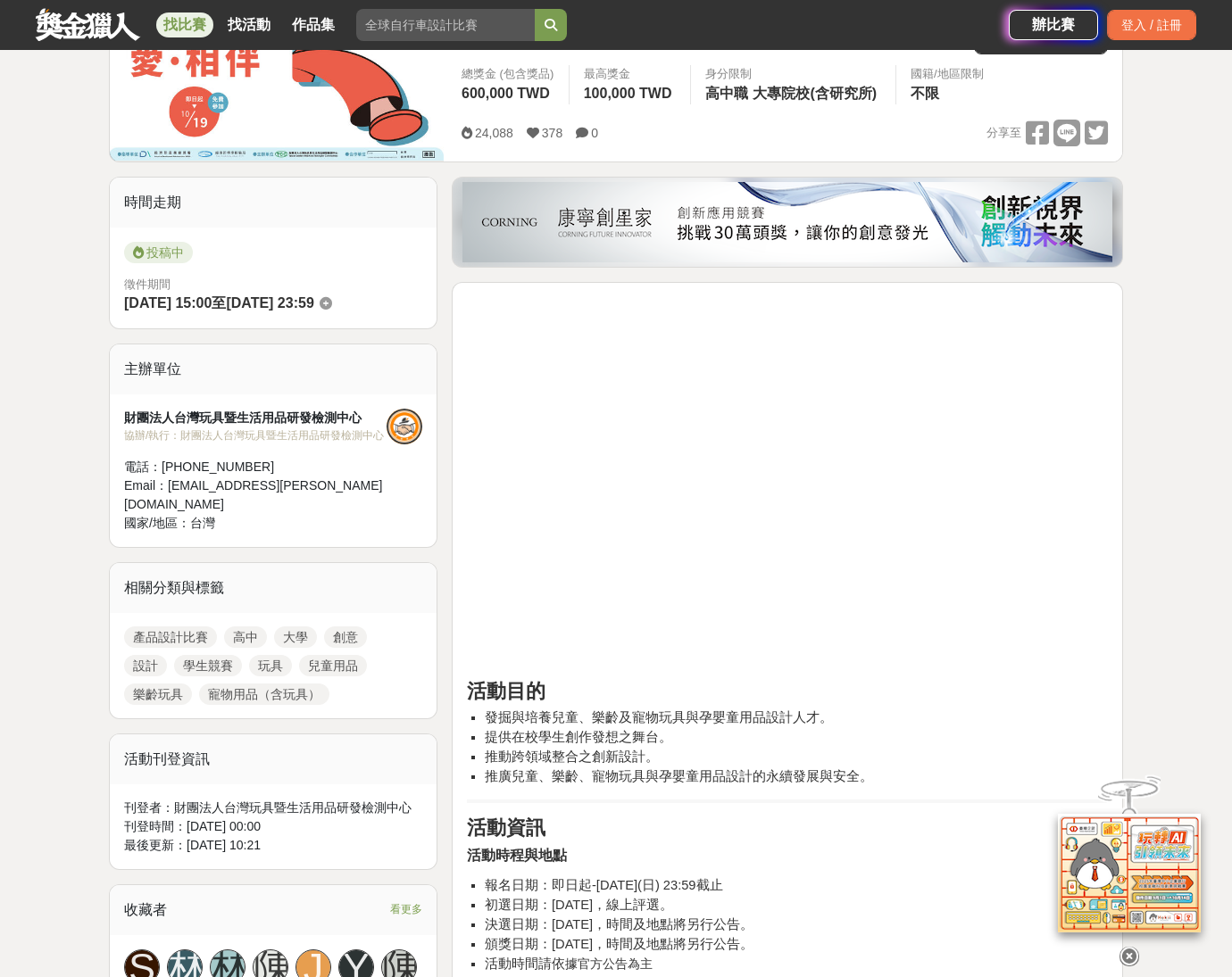
scroll to position [158, 0]
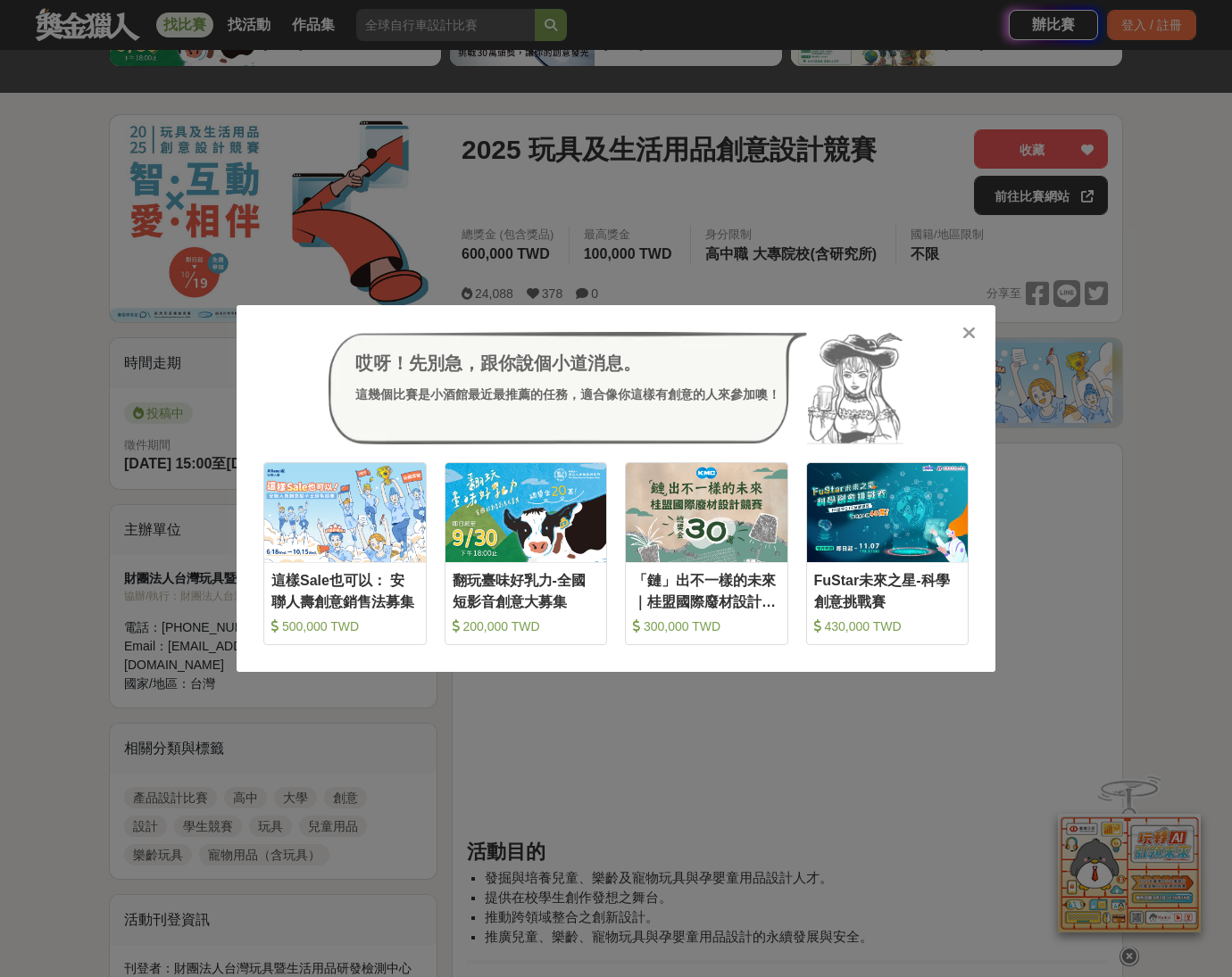
click at [968, 331] on icon at bounding box center [969, 333] width 14 height 18
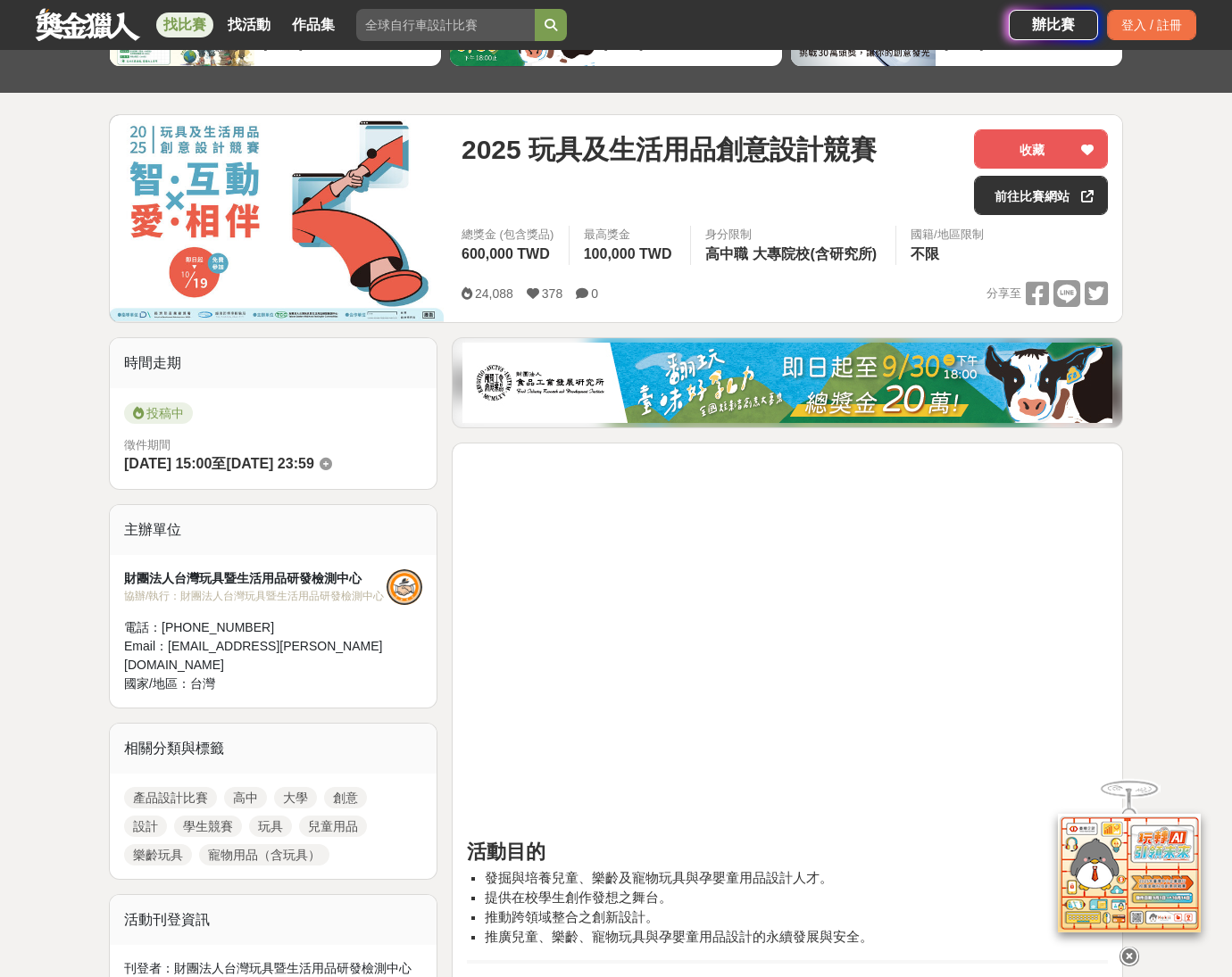
click at [1128, 955] on icon at bounding box center [1129, 956] width 20 height 20
